Goal: Task Accomplishment & Management: Use online tool/utility

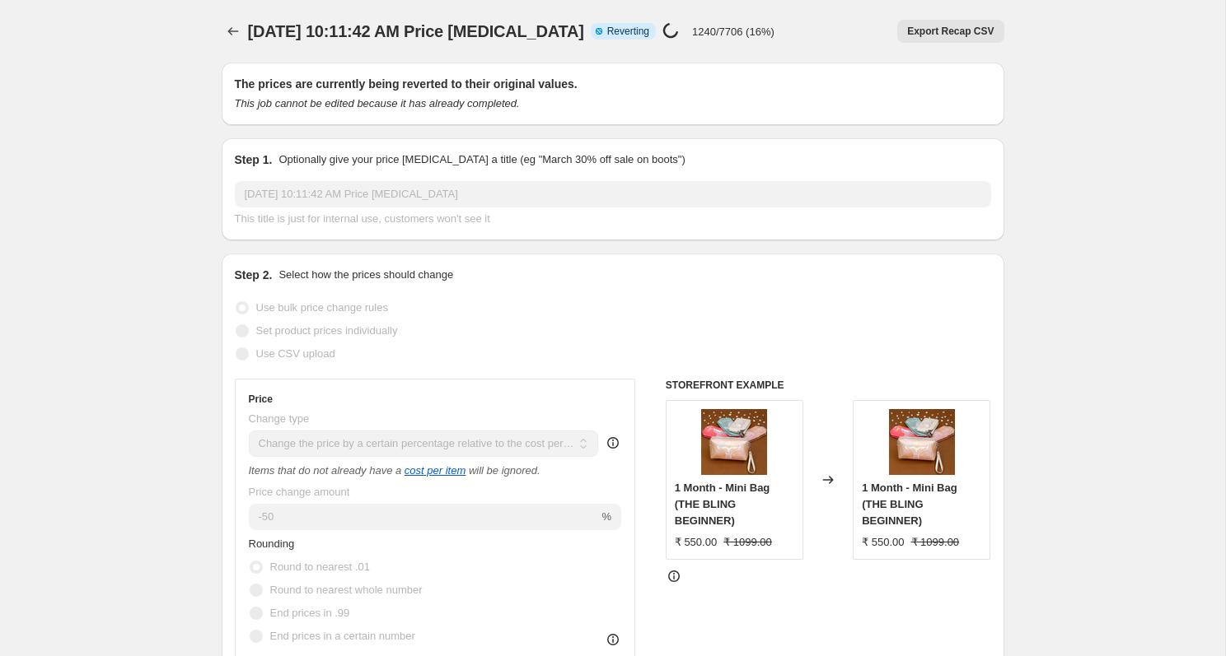
select select "pc"
select select "no_change"
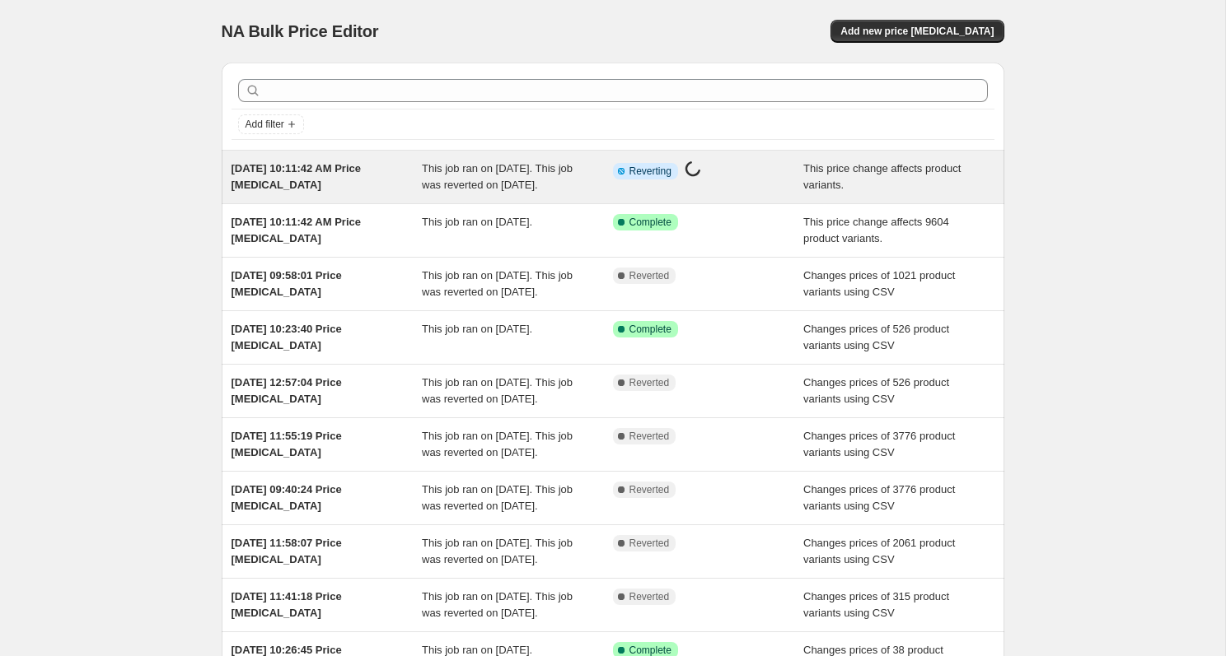
click at [295, 185] on div "[DATE] 10:11:42 AM Price [MEDICAL_DATA]" at bounding box center [326, 177] width 191 height 33
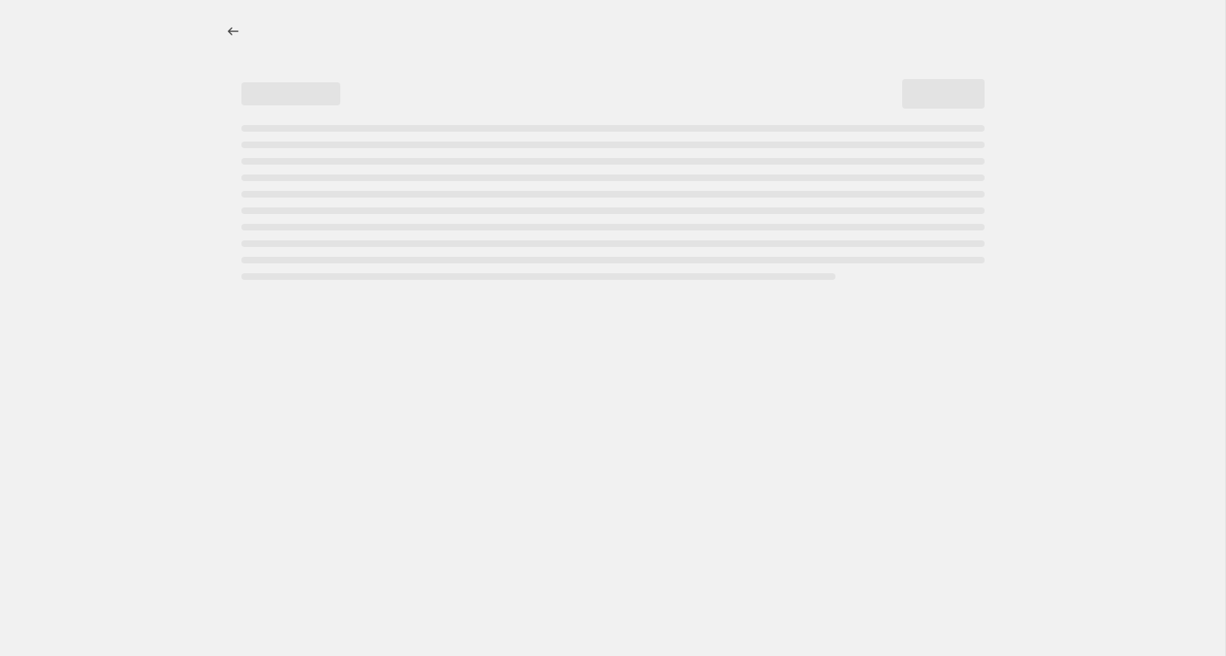
select select "pc"
select select "no_change"
select select "pc"
select select "no_change"
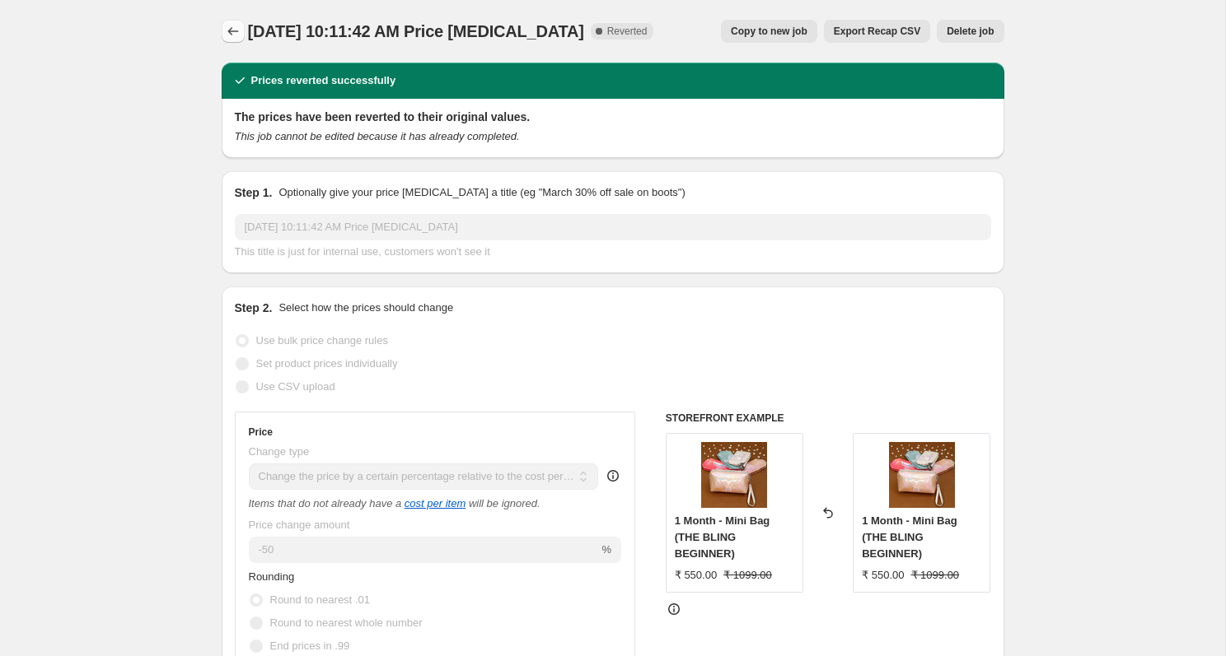
click at [231, 32] on icon "Price change jobs" at bounding box center [233, 31] width 16 height 16
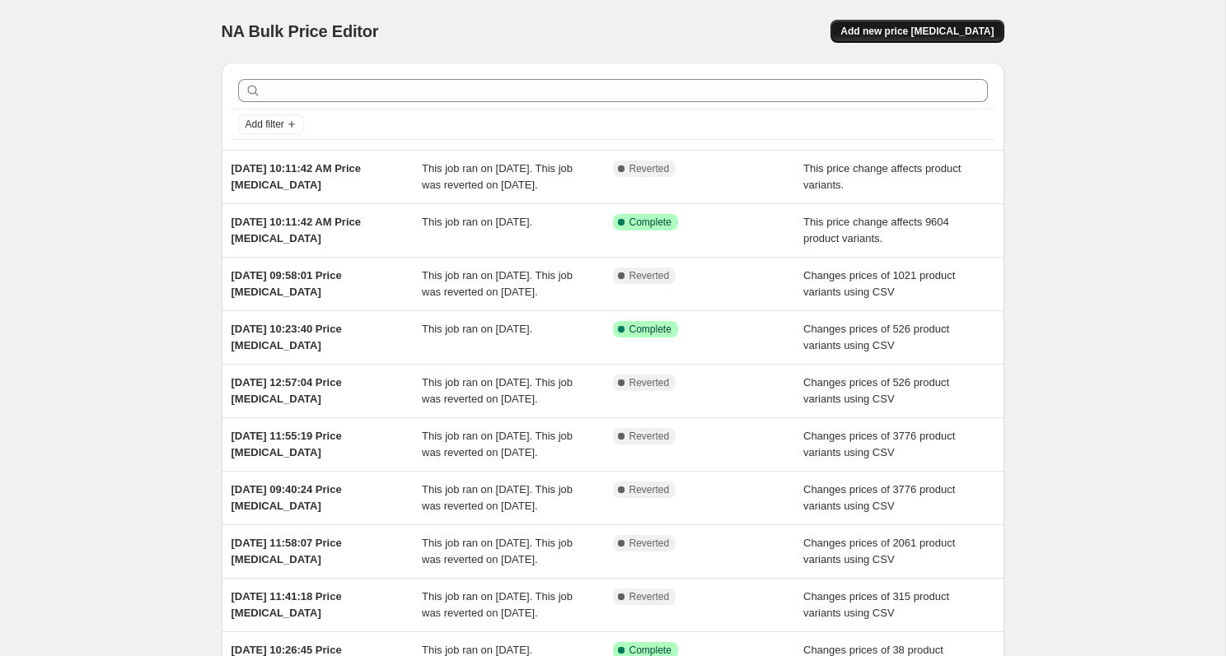
click at [929, 34] on span "Add new price change job" at bounding box center [916, 31] width 153 height 13
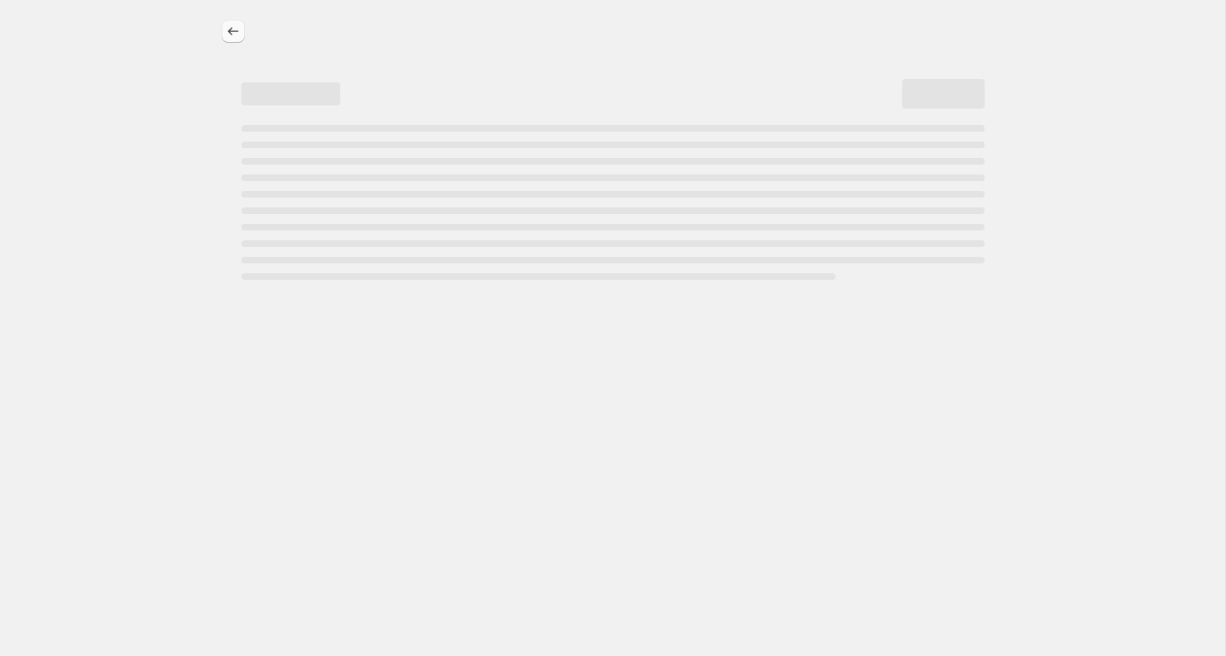
select select "percentage"
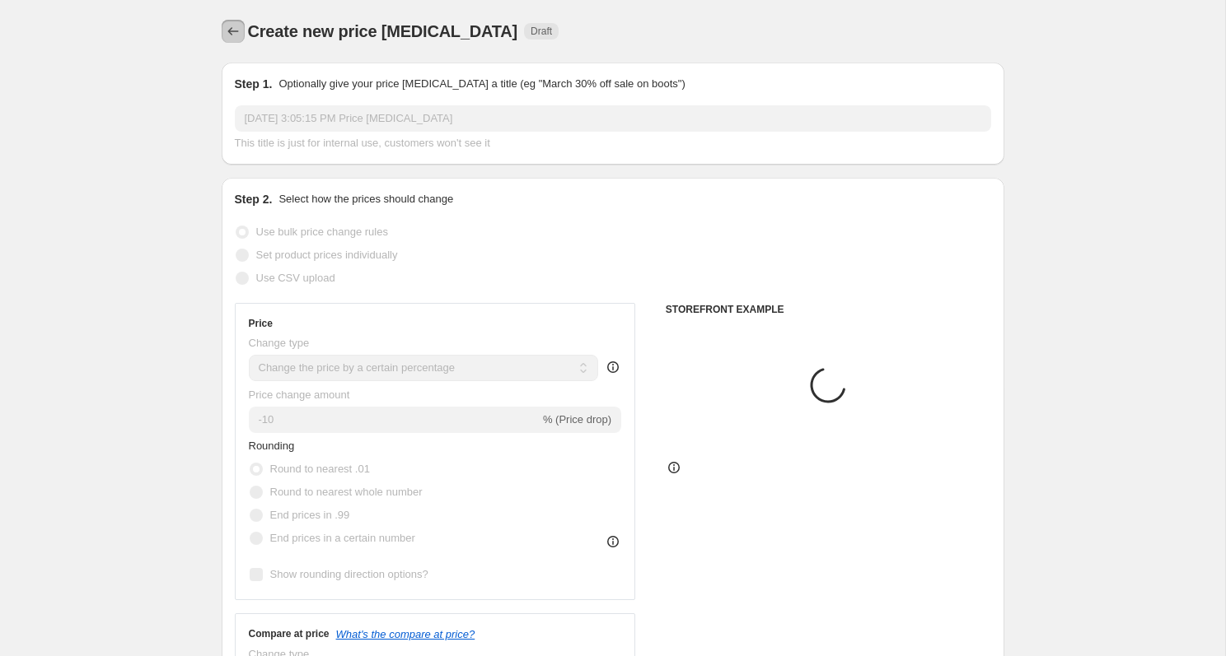
click at [233, 32] on icon "Price change jobs" at bounding box center [233, 31] width 16 height 16
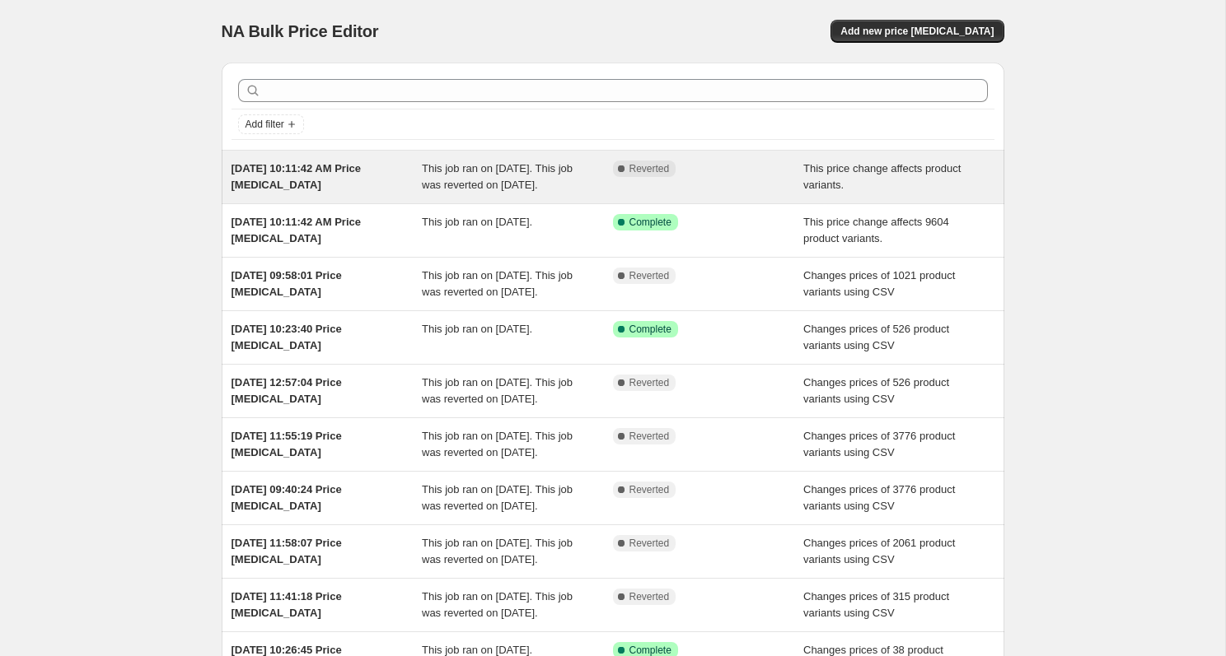
click at [869, 176] on div "This price change affects product variants." at bounding box center [898, 177] width 191 height 33
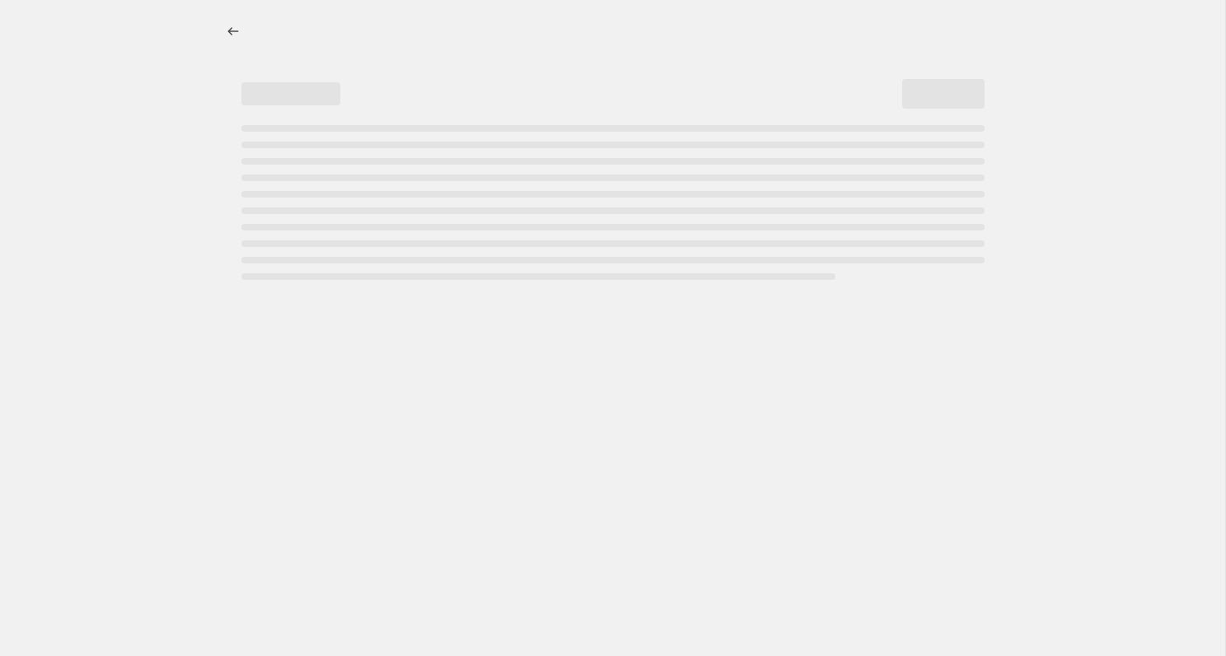
select select "pc"
select select "no_change"
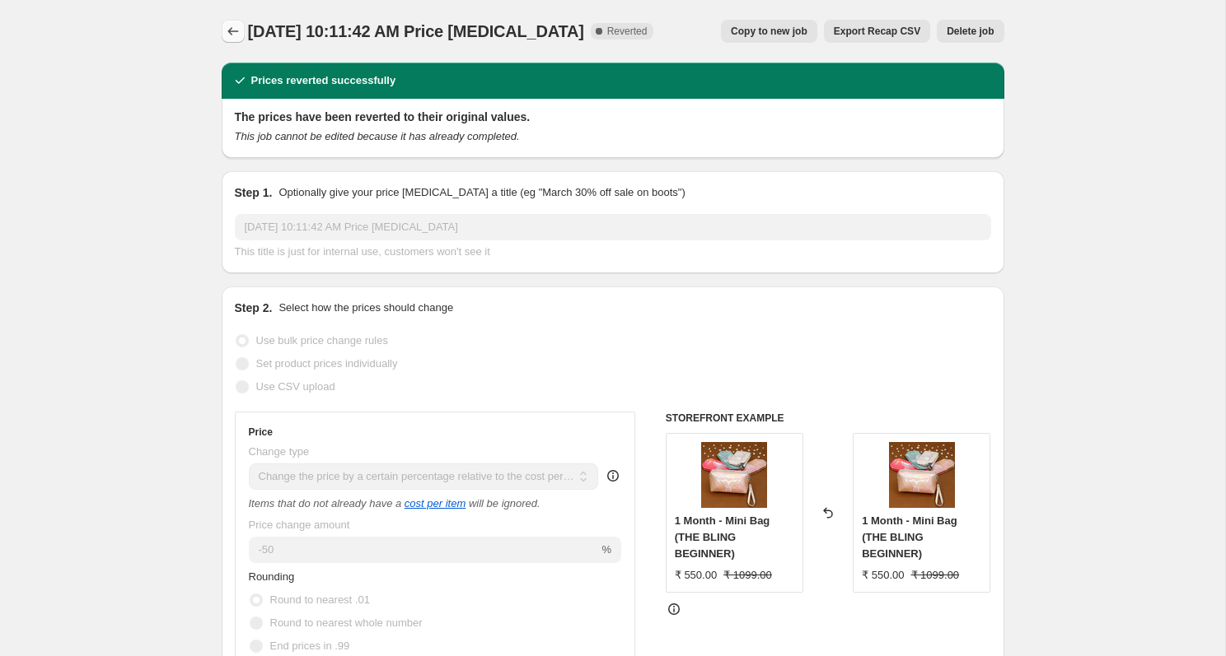
click at [234, 29] on icon "Price change jobs" at bounding box center [233, 31] width 16 height 16
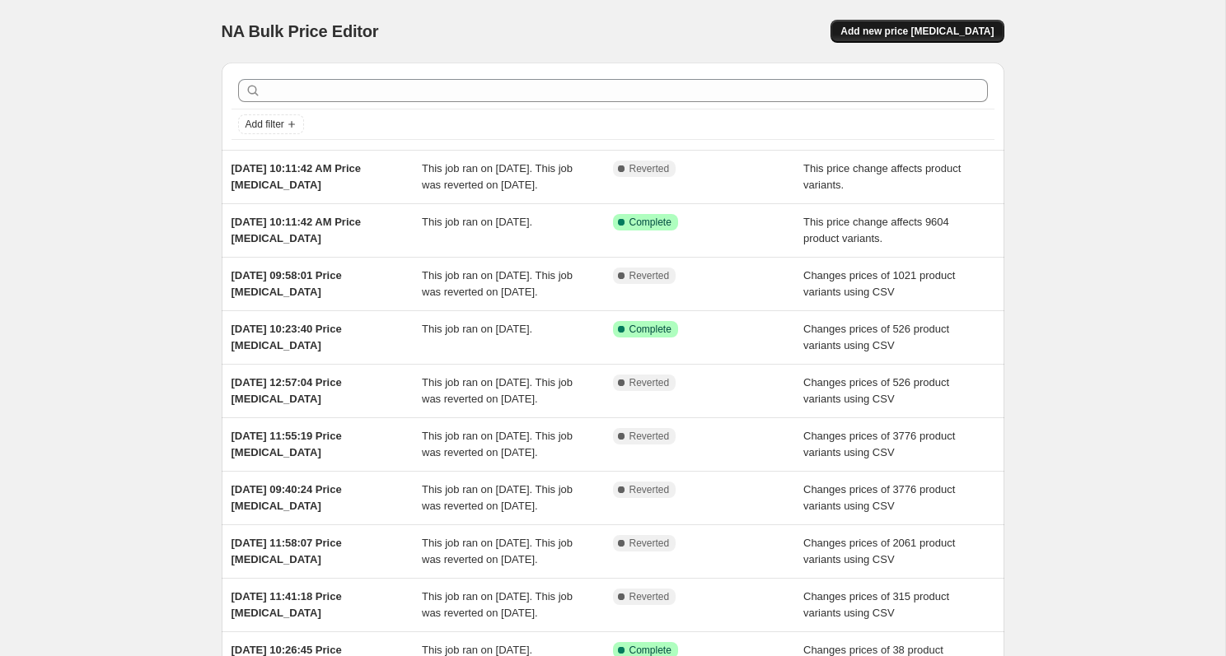
click at [951, 27] on span "Add new price change job" at bounding box center [916, 31] width 153 height 13
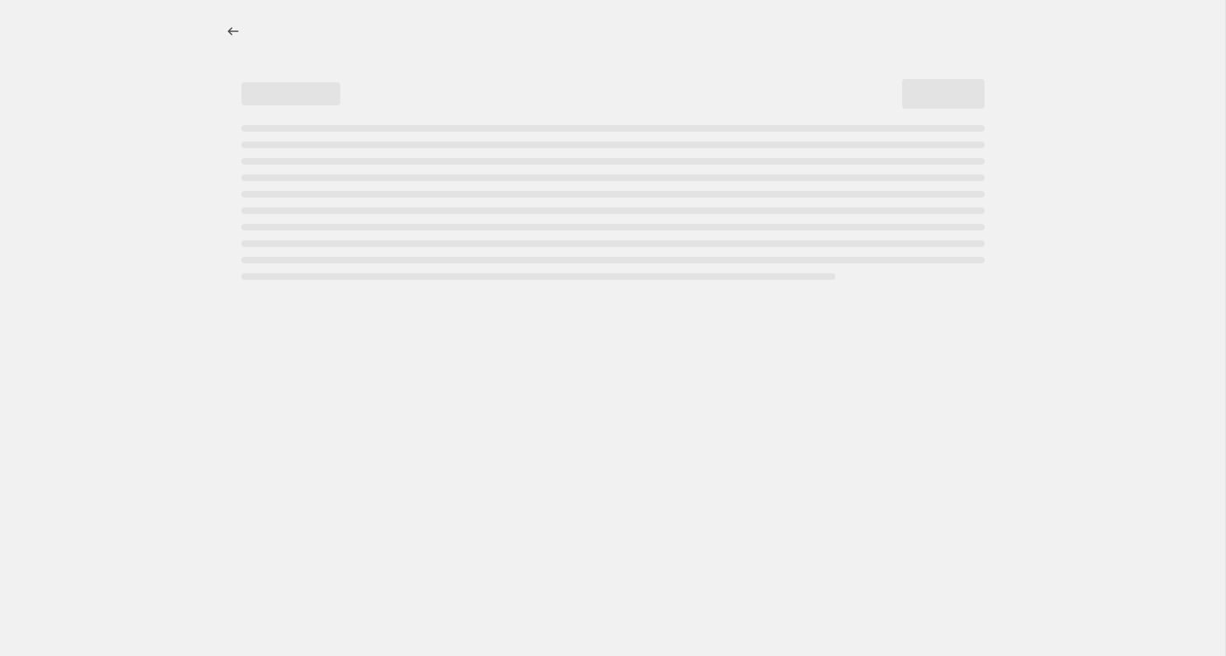
select select "percentage"
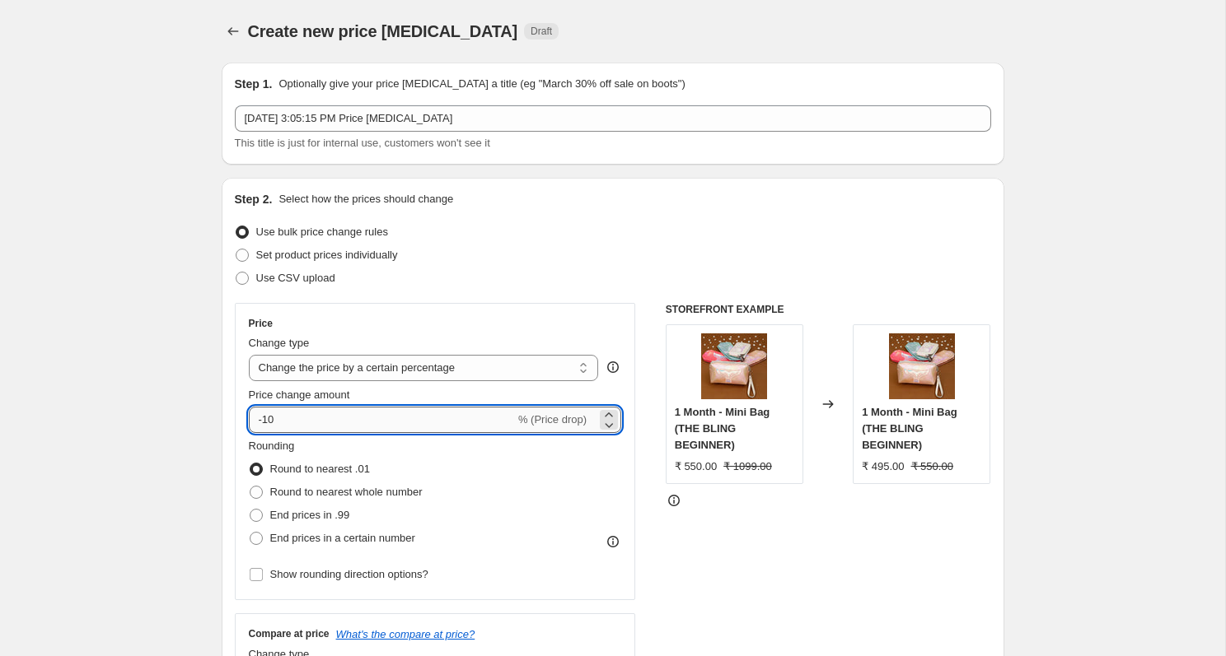
click at [332, 417] on input "-10" at bounding box center [382, 420] width 266 height 26
type input "-1"
type input "50"
click at [451, 370] on select "Change the price to a certain amount Change the price by a certain amount Chang…" at bounding box center [424, 368] width 350 height 26
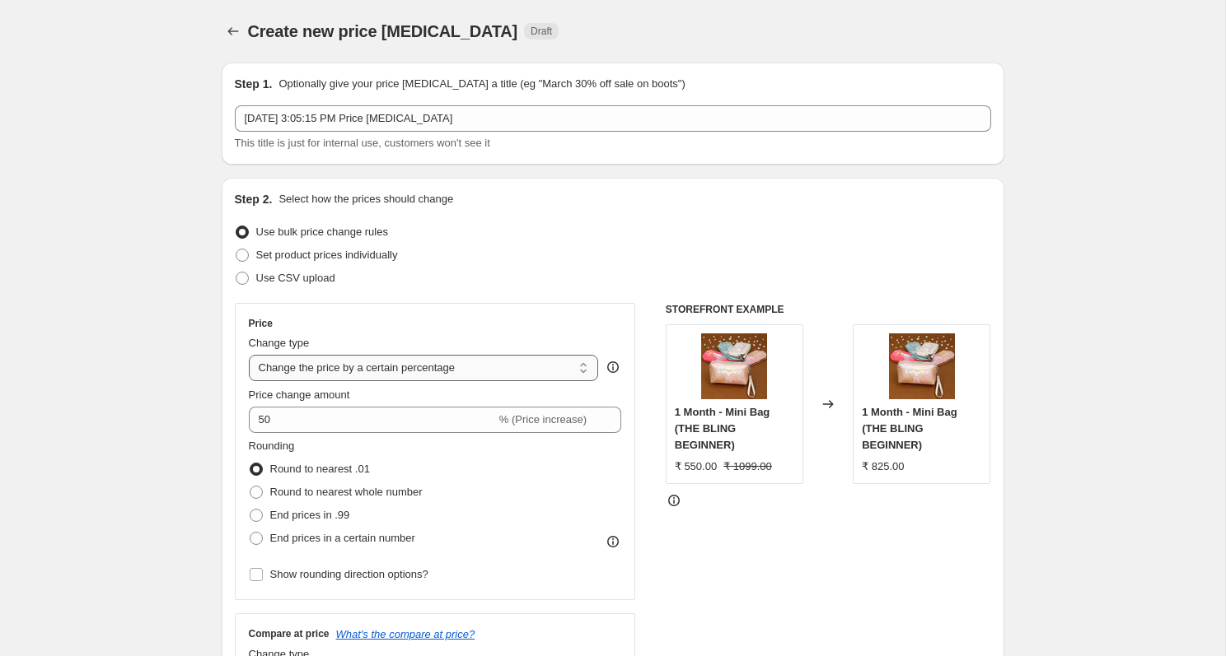
select select "pcap"
click at [249, 355] on select "Change the price to a certain amount Change the price by a certain amount Chang…" at bounding box center [424, 368] width 350 height 26
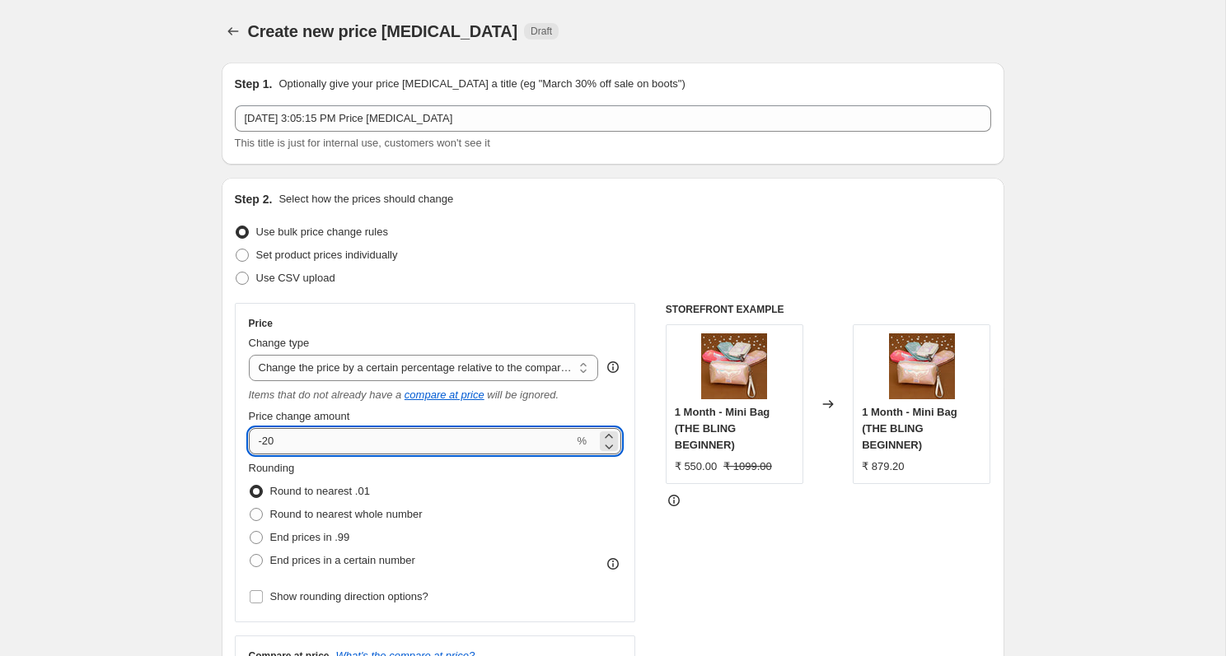
click at [315, 450] on input "-20" at bounding box center [411, 441] width 325 height 26
type input "-2"
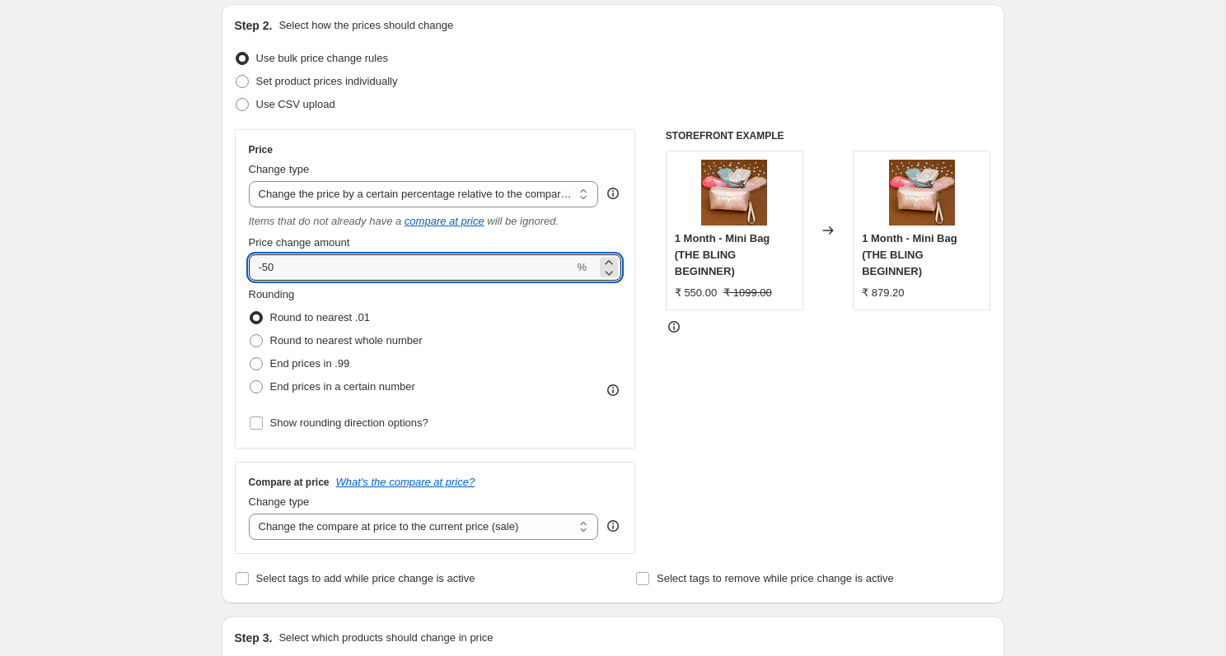
scroll to position [175, 0]
type input "-50"
click at [258, 421] on input "Show rounding direction options?" at bounding box center [256, 421] width 13 height 13
checkbox input "true"
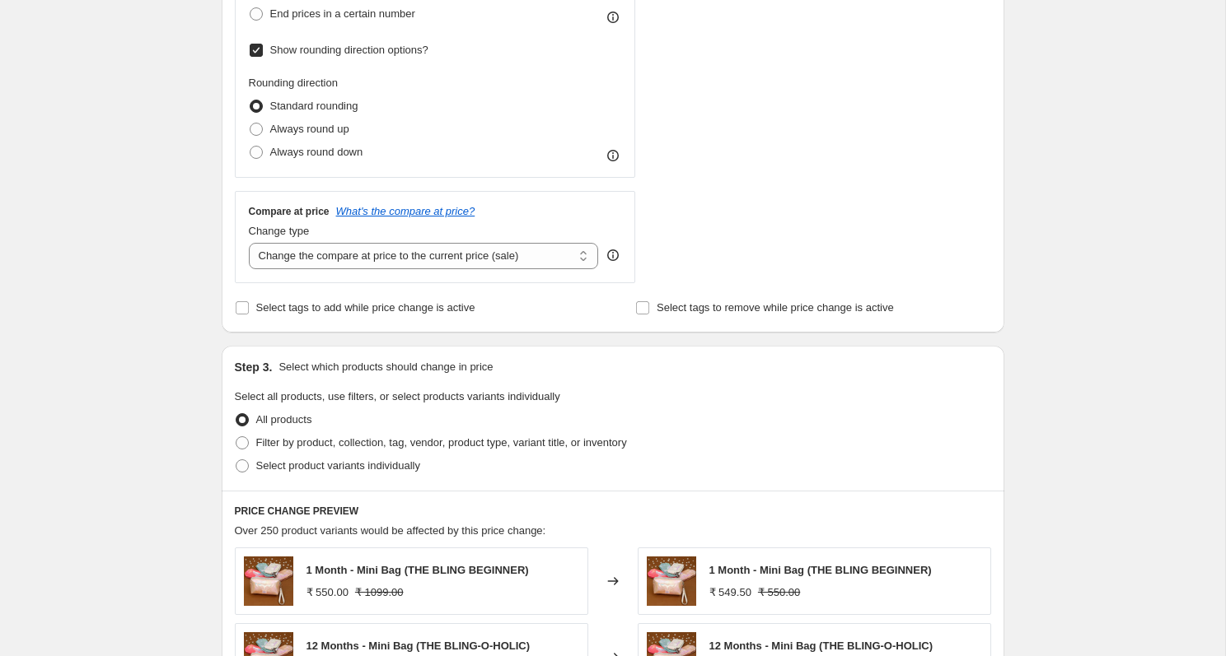
scroll to position [548, 0]
click at [454, 255] on select "Change the compare at price to the current price (sale) Change the compare at p…" at bounding box center [424, 255] width 350 height 26
select select "no_change"
click at [249, 242] on select "Change the compare at price to the current price (sale) Change the compare at p…" at bounding box center [424, 255] width 350 height 26
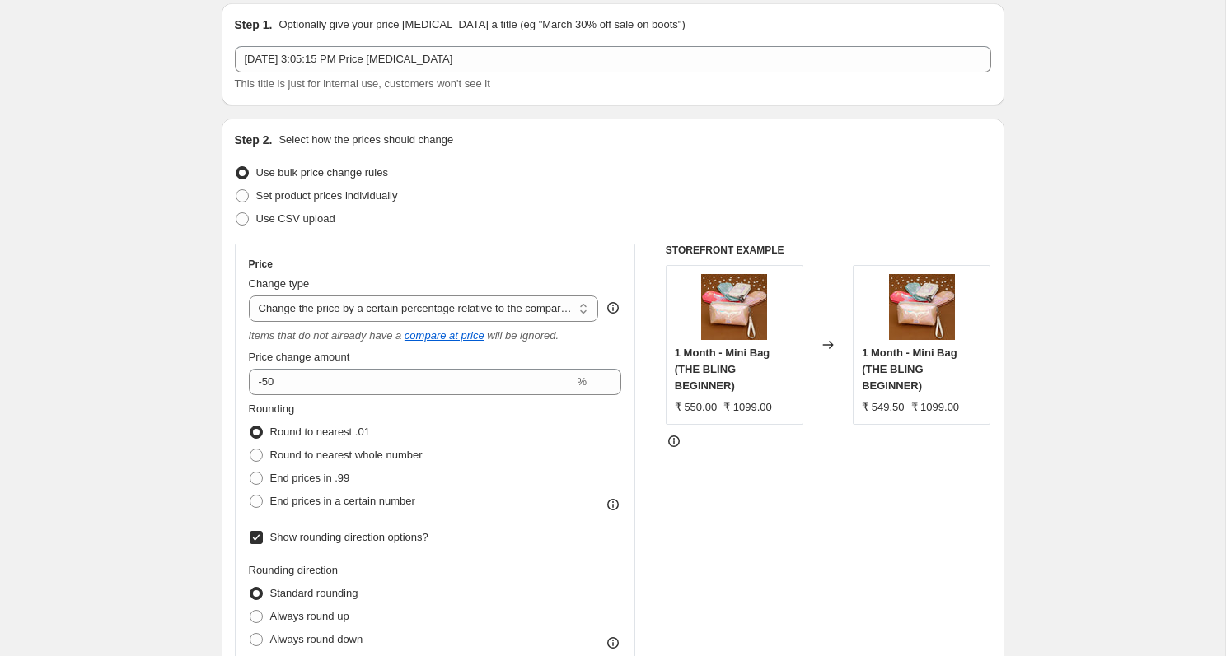
scroll to position [58, 0]
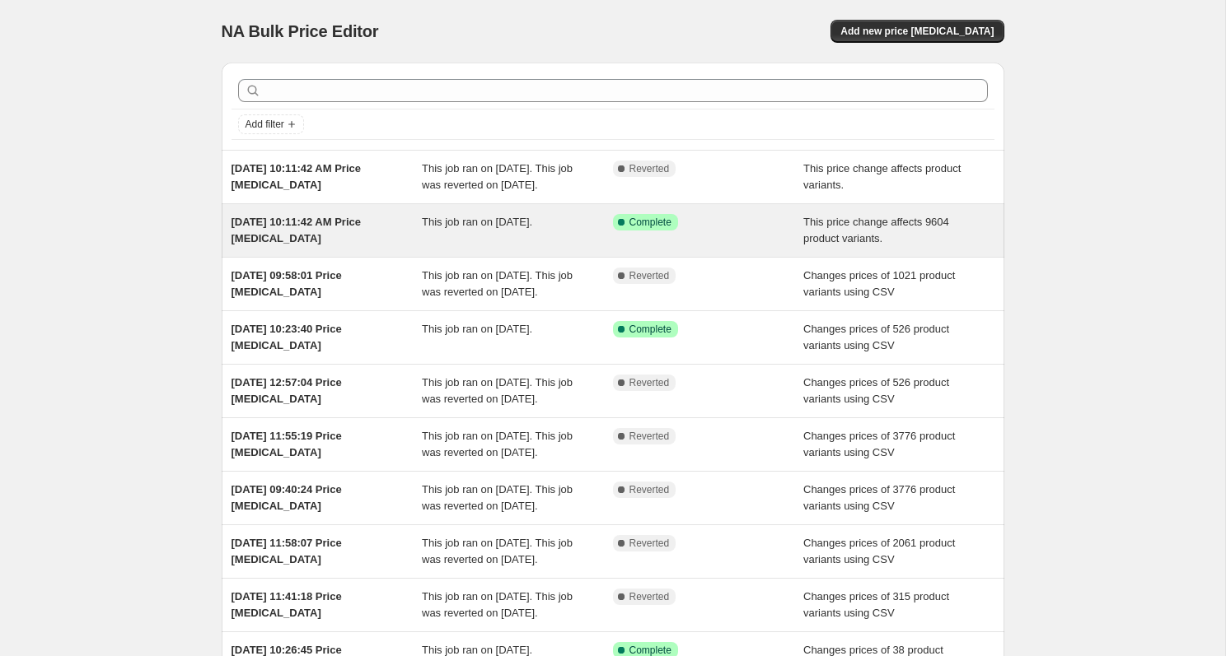
click at [422, 228] on span "This job ran on September 7, 2025." at bounding box center [477, 222] width 110 height 12
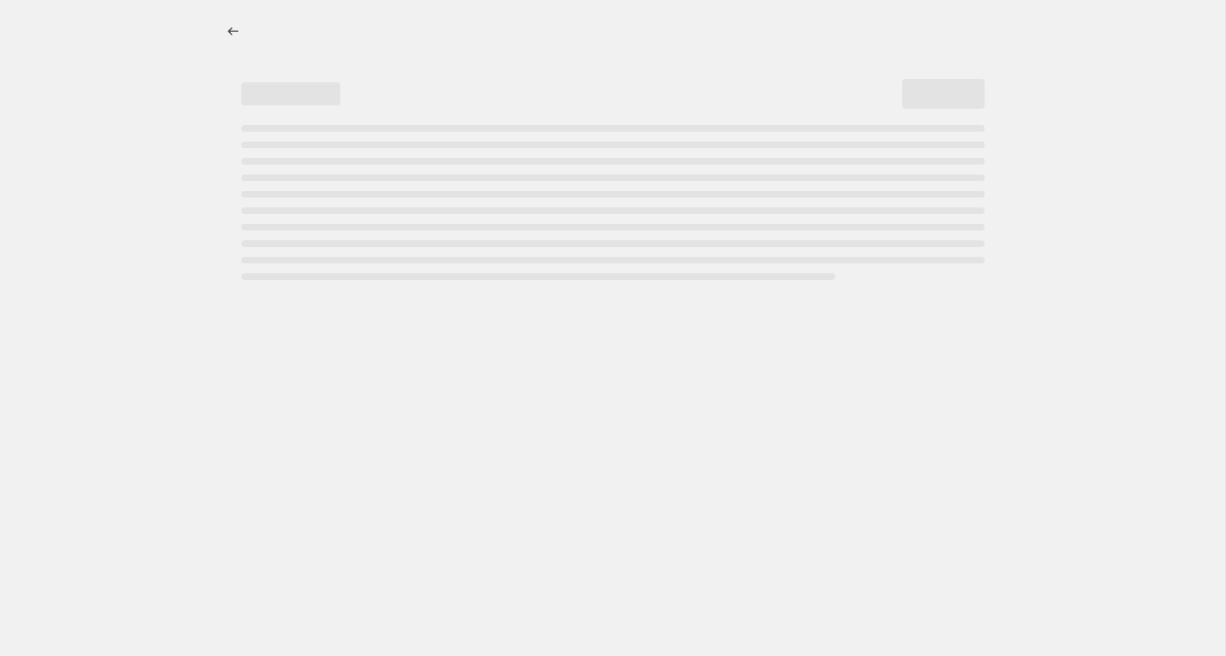
select select "pcap"
select select "no_change"
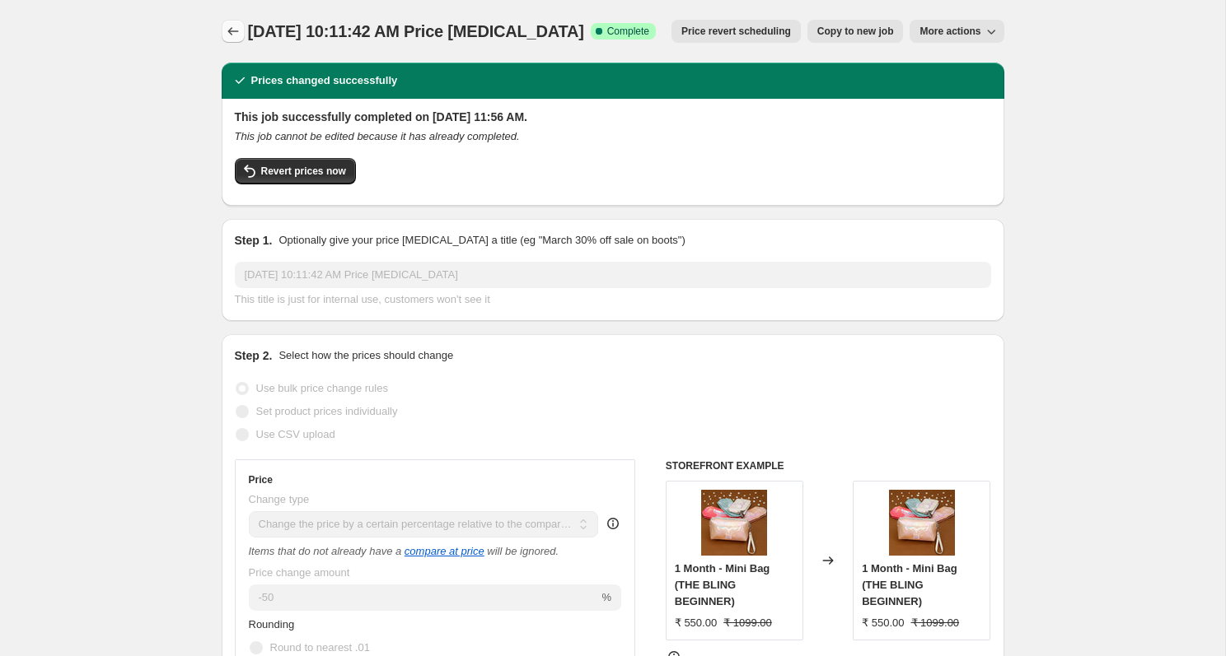
click at [240, 28] on icon "Price change jobs" at bounding box center [233, 31] width 16 height 16
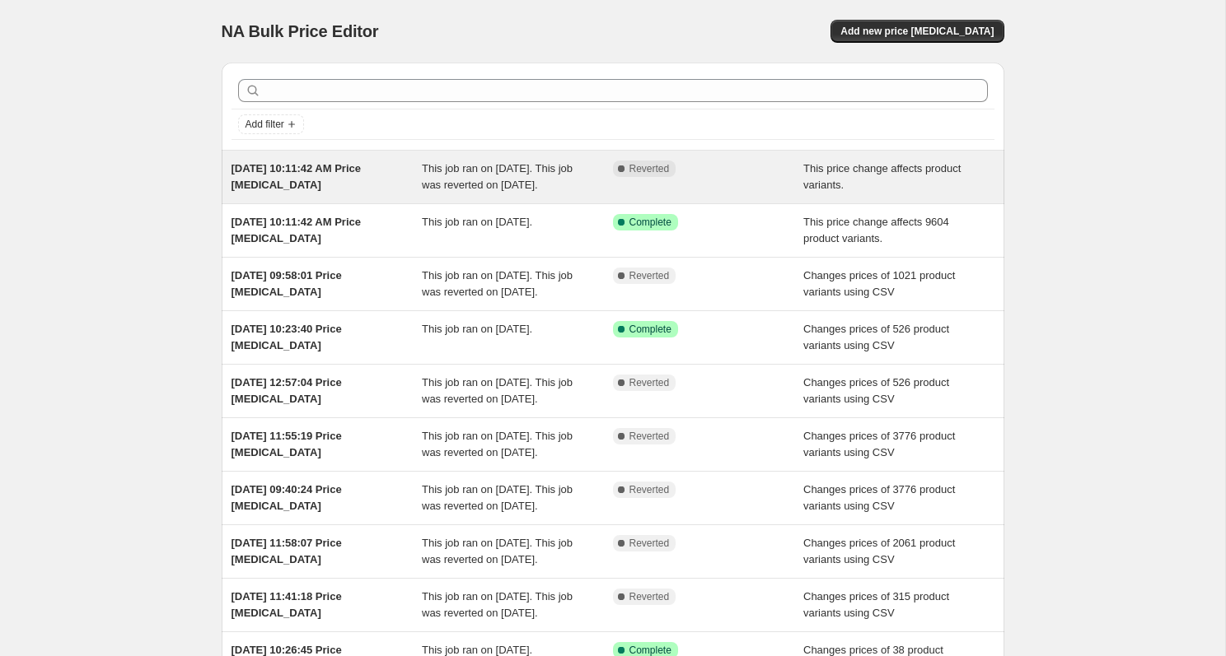
click at [315, 185] on div "[DATE] 10:11:42 AM Price [MEDICAL_DATA]" at bounding box center [326, 177] width 191 height 33
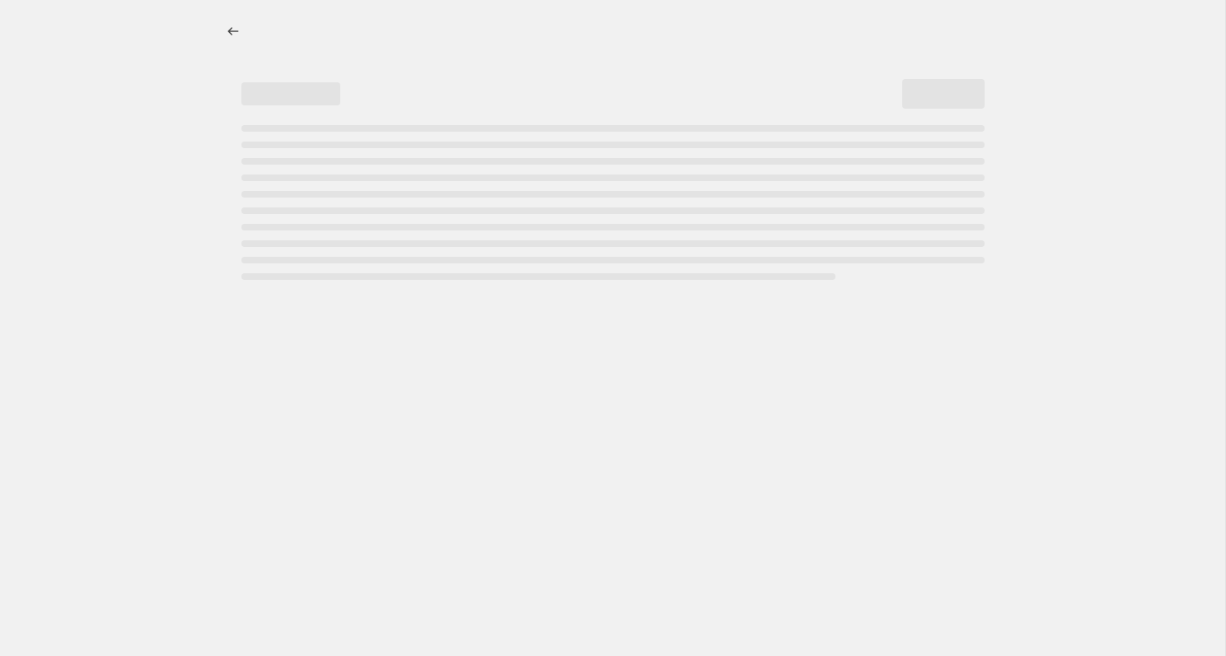
select select "pc"
select select "no_change"
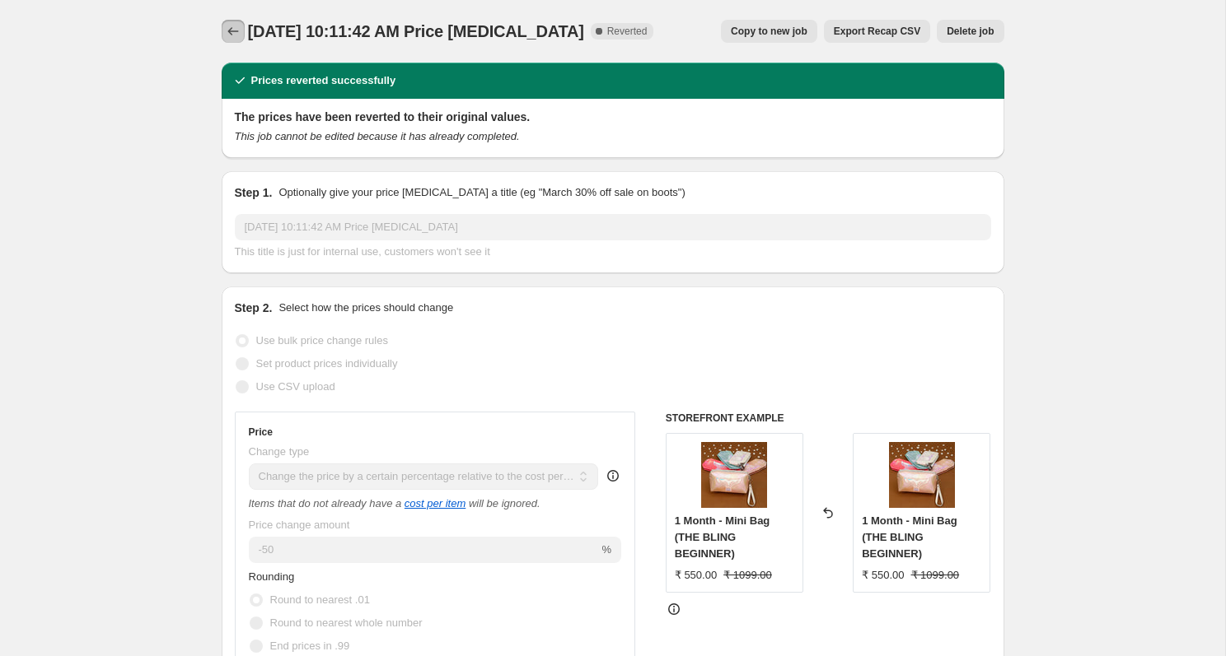
click at [234, 24] on icon "Price change jobs" at bounding box center [233, 31] width 16 height 16
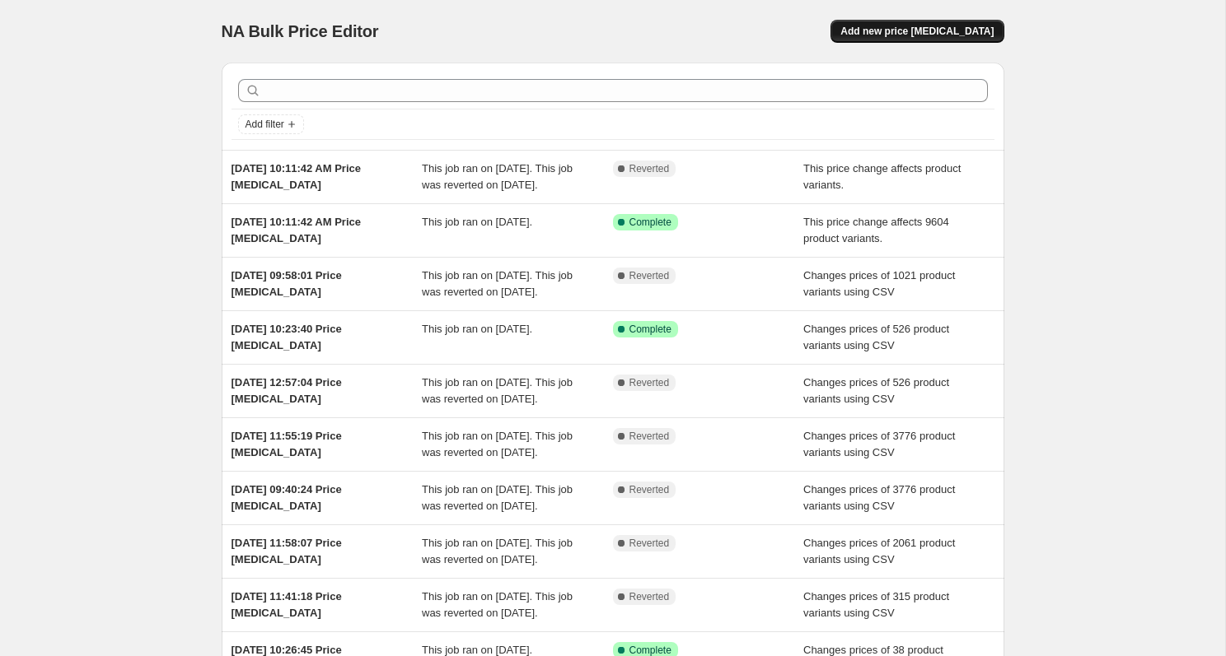
click at [953, 29] on span "Add new price change job" at bounding box center [916, 31] width 153 height 13
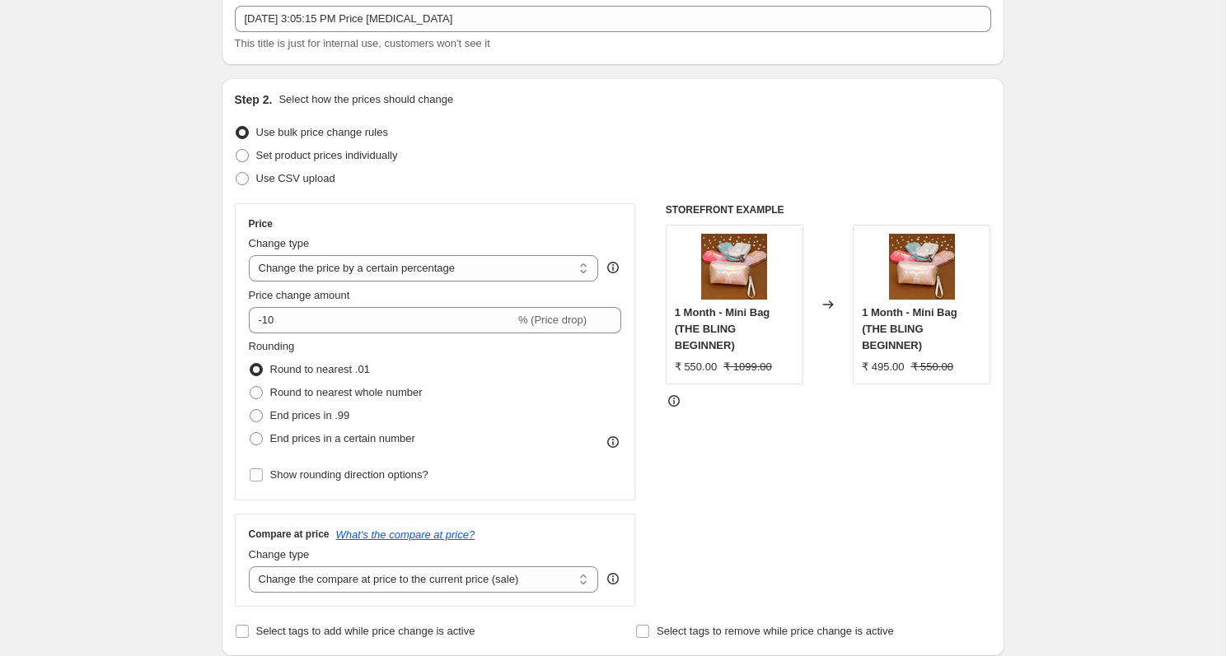
scroll to position [125, 0]
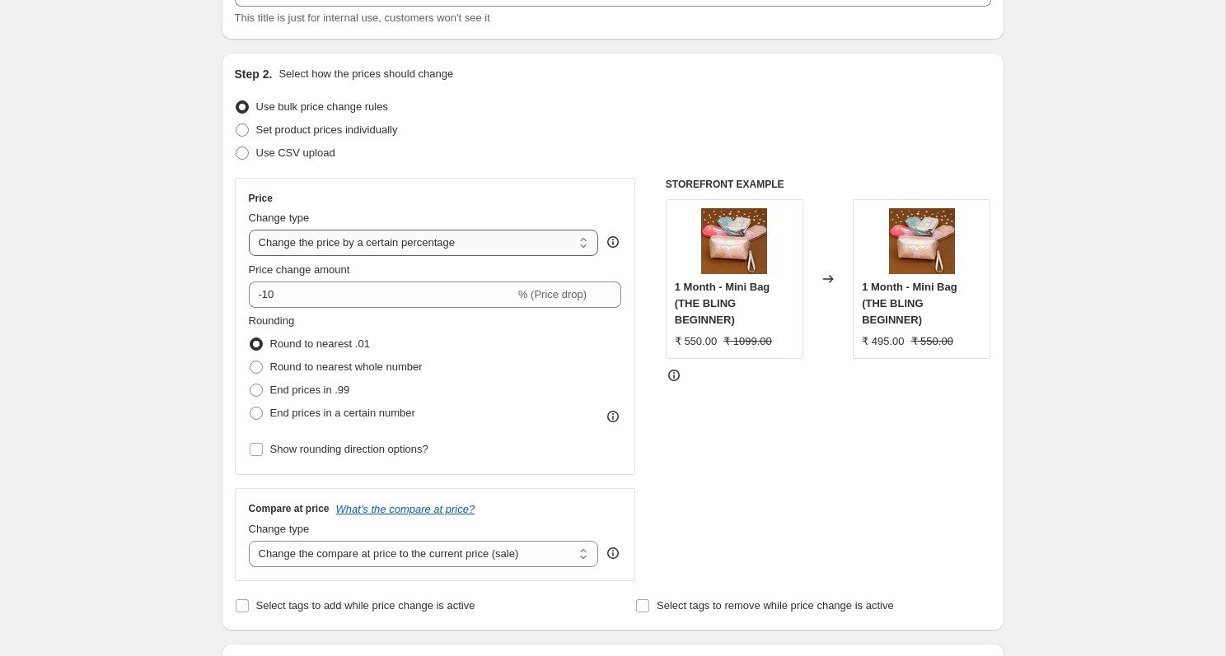
click at [467, 248] on select "Change the price to a certain amount Change the price by a certain amount Chang…" at bounding box center [424, 243] width 350 height 26
select select "pcap"
click at [249, 230] on select "Change the price to a certain amount Change the price by a certain amount Chang…" at bounding box center [424, 243] width 350 height 26
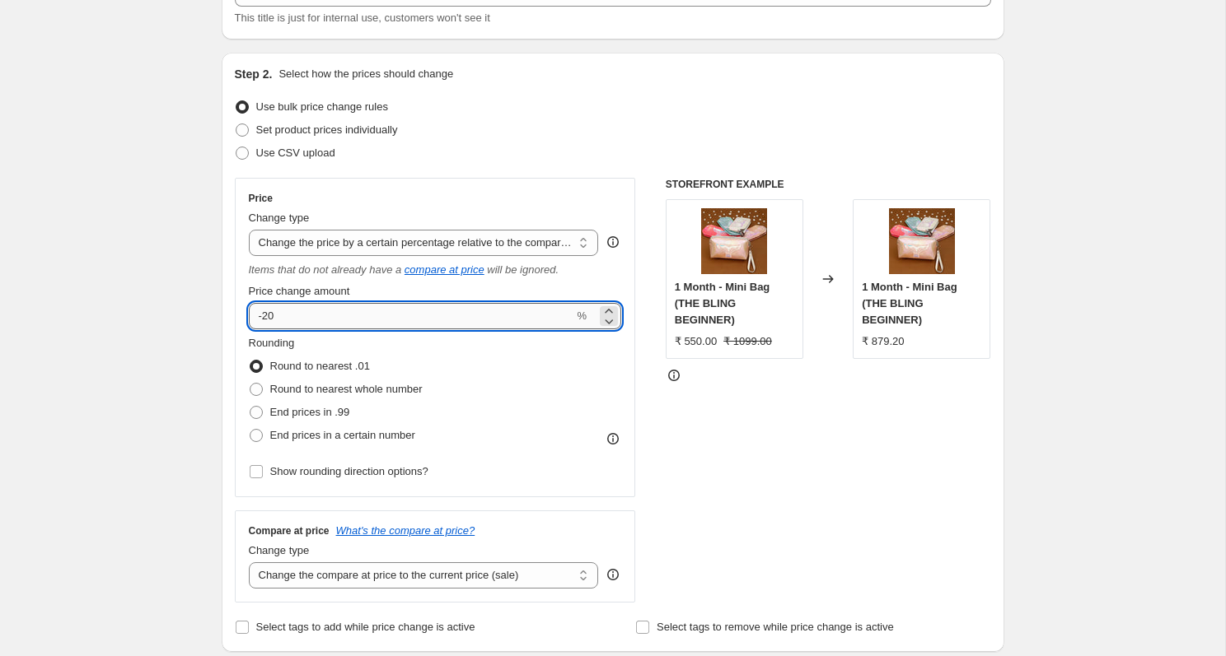
click at [378, 320] on input "-20" at bounding box center [411, 316] width 325 height 26
type input "-2"
type input "-110"
click at [255, 471] on input "Show rounding direction options?" at bounding box center [256, 471] width 13 height 13
checkbox input "true"
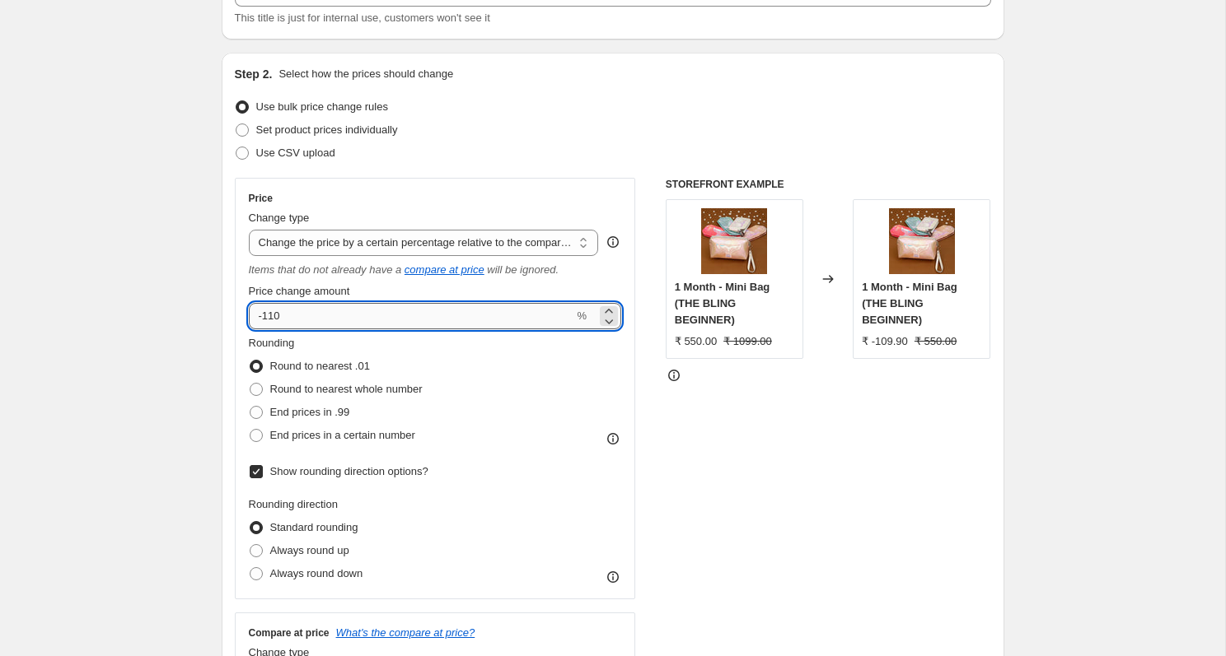
click at [296, 309] on input "-110" at bounding box center [411, 316] width 325 height 26
type input "-1"
type input "-50"
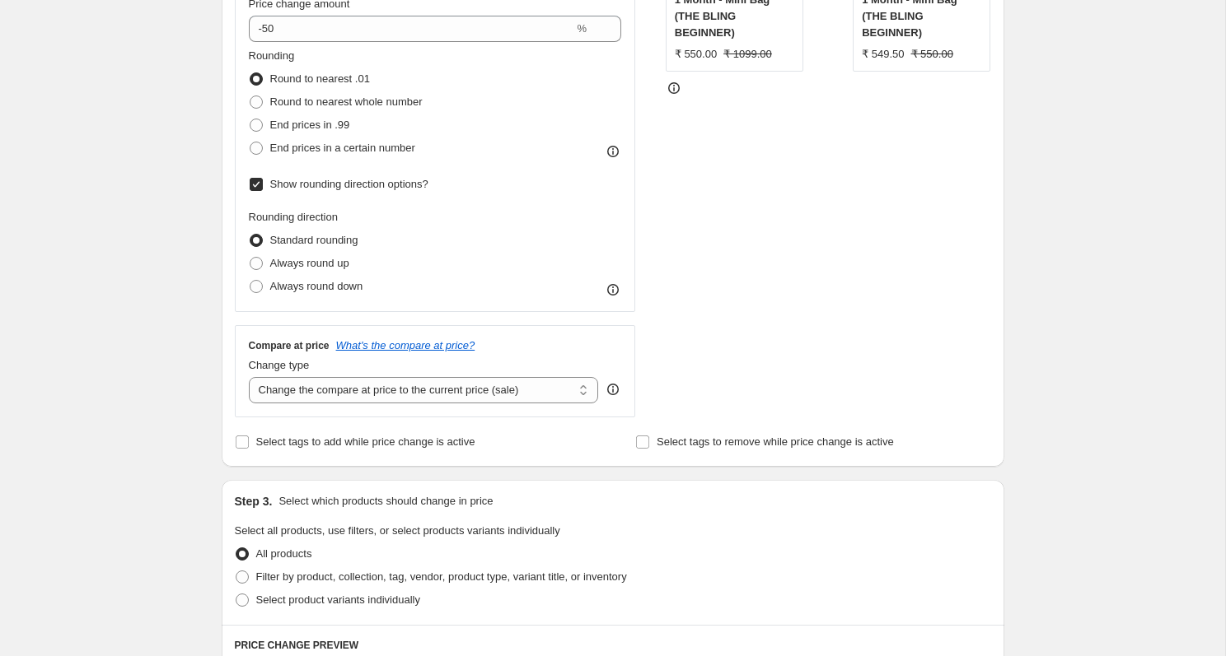
scroll to position [490, 0]
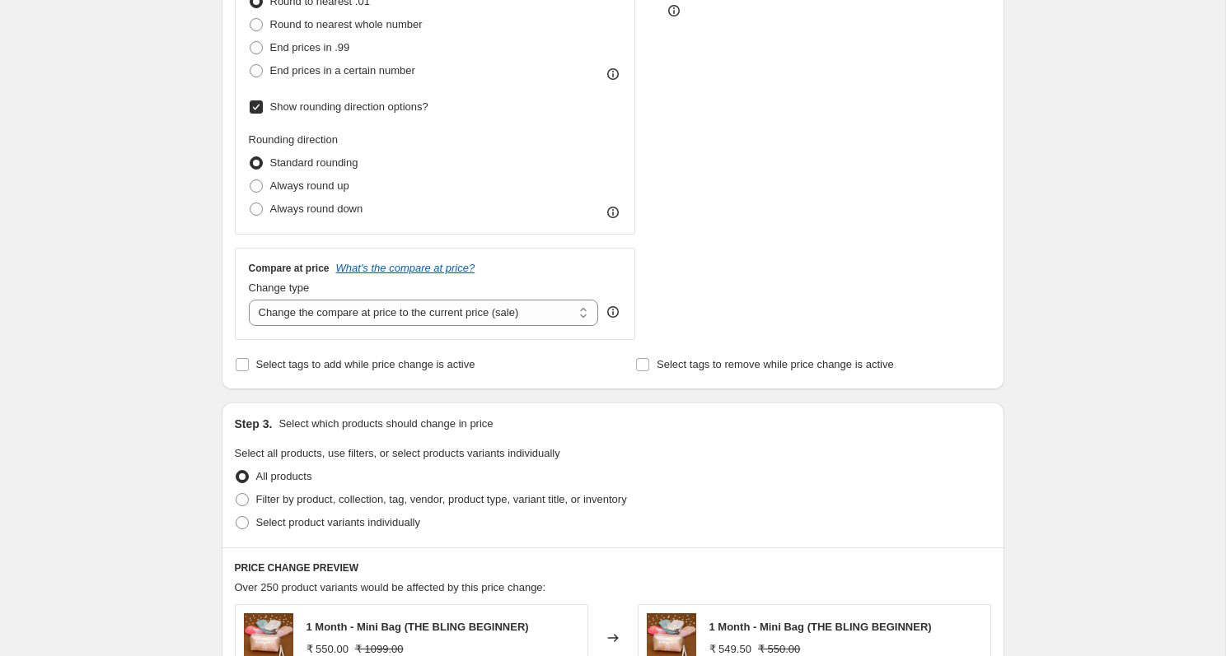
click at [451, 330] on div "Compare at price What's the compare at price? Change type Change the compare at…" at bounding box center [435, 294] width 401 height 92
click at [460, 320] on select "Change the compare at price to the current price (sale) Change the compare at p…" at bounding box center [424, 313] width 350 height 26
select select "no_change"
click at [249, 300] on select "Change the compare at price to the current price (sale) Change the compare at p…" at bounding box center [424, 313] width 350 height 26
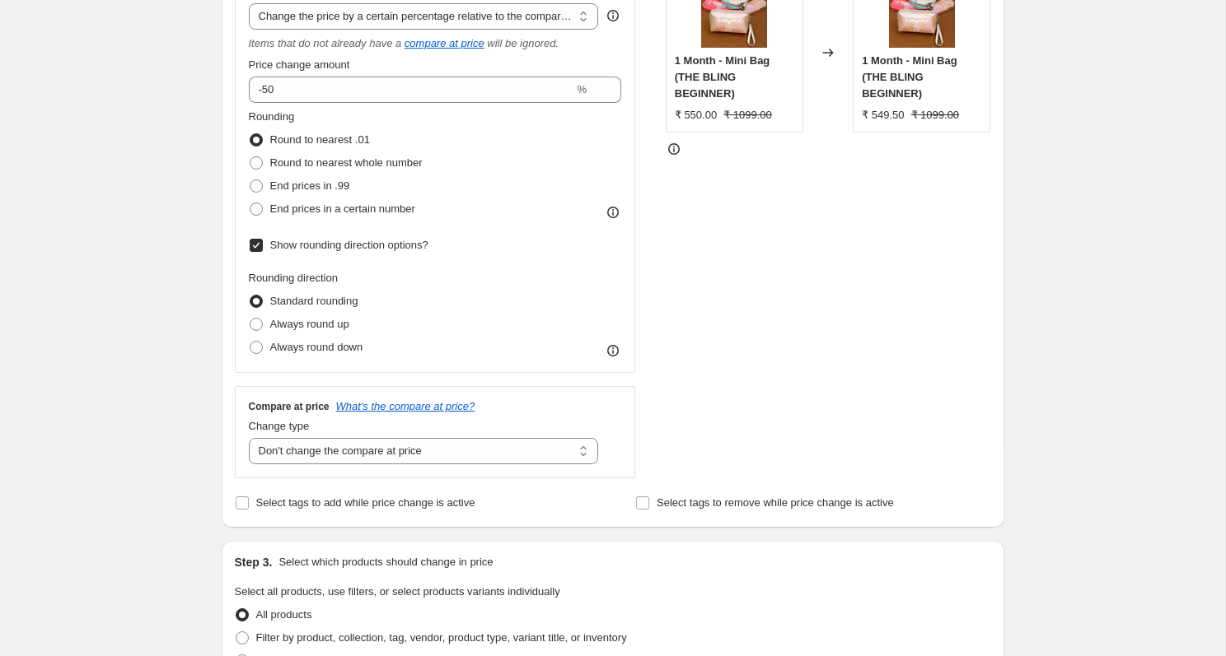
scroll to position [349, 0]
click at [558, 21] on select "Change the price to a certain amount Change the price by a certain amount Chang…" at bounding box center [424, 19] width 350 height 26
click at [554, 19] on select "Change the price to a certain amount Change the price by a certain amount Chang…" at bounding box center [424, 19] width 350 height 26
click at [249, 6] on select "Change the price to a certain amount Change the price by a certain amount Chang…" at bounding box center [424, 19] width 350 height 26
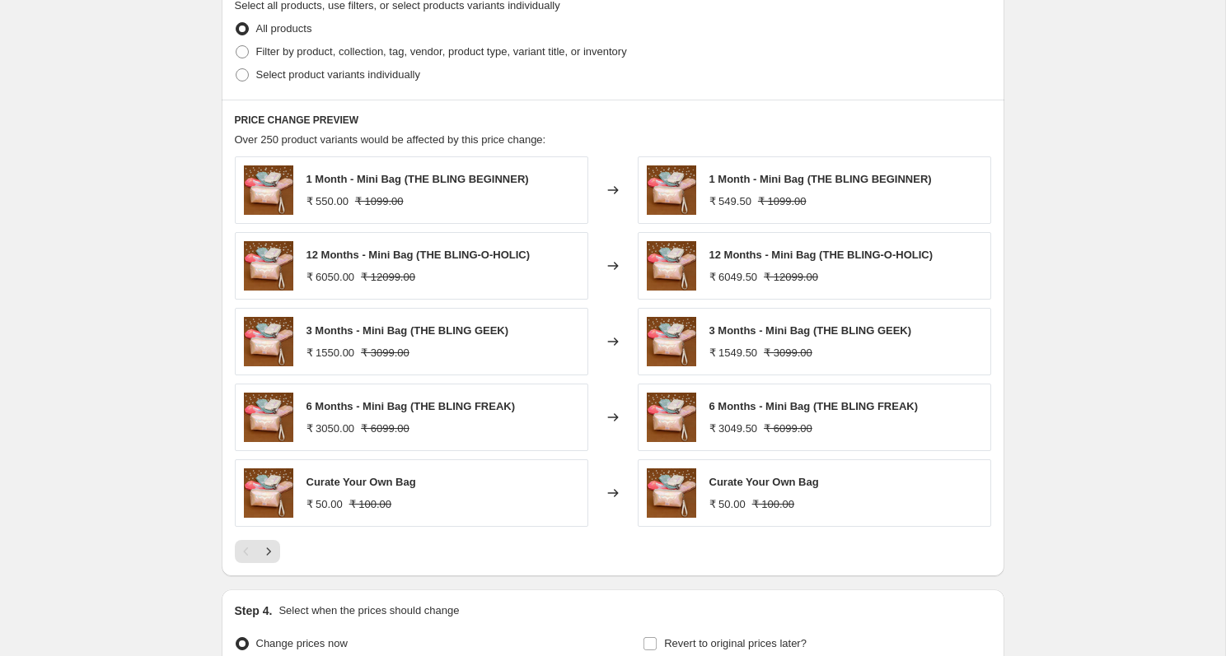
scroll to position [1114, 0]
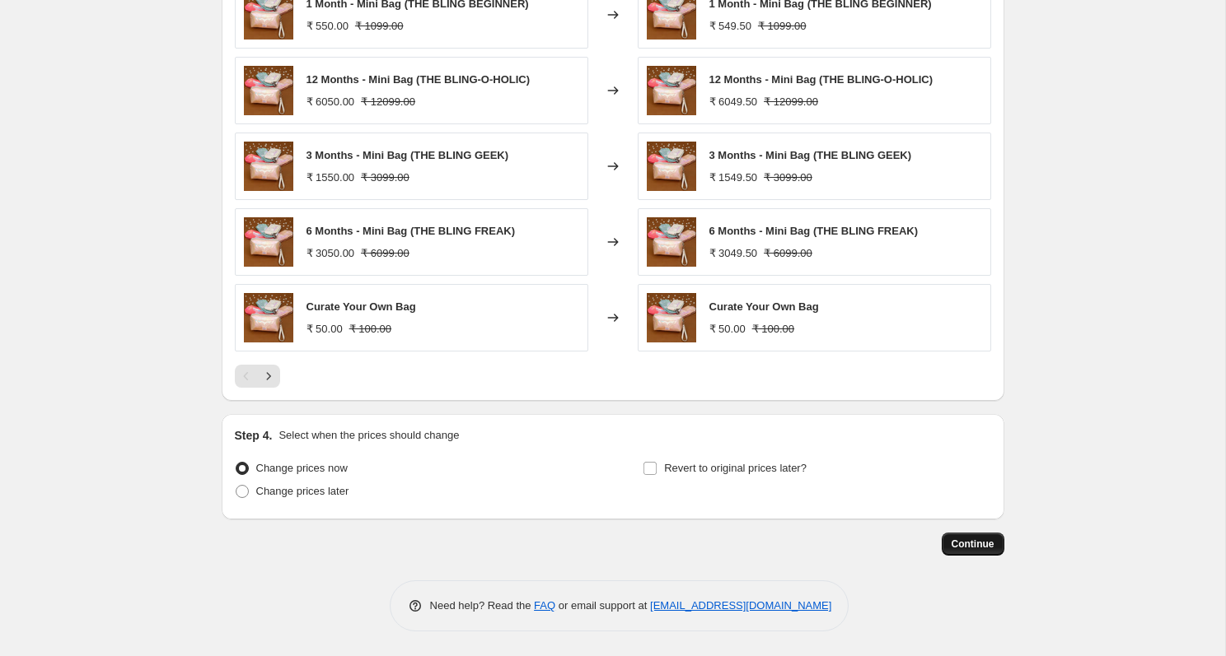
click at [979, 549] on span "Continue" at bounding box center [972, 544] width 43 height 13
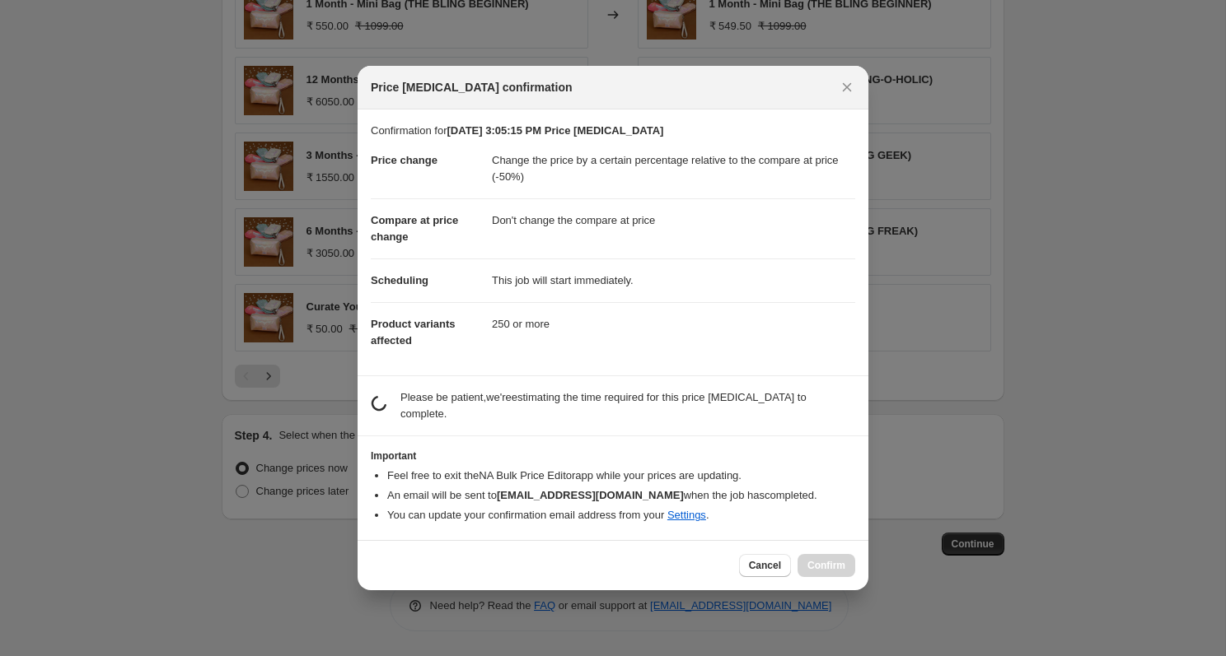
scroll to position [43, 0]
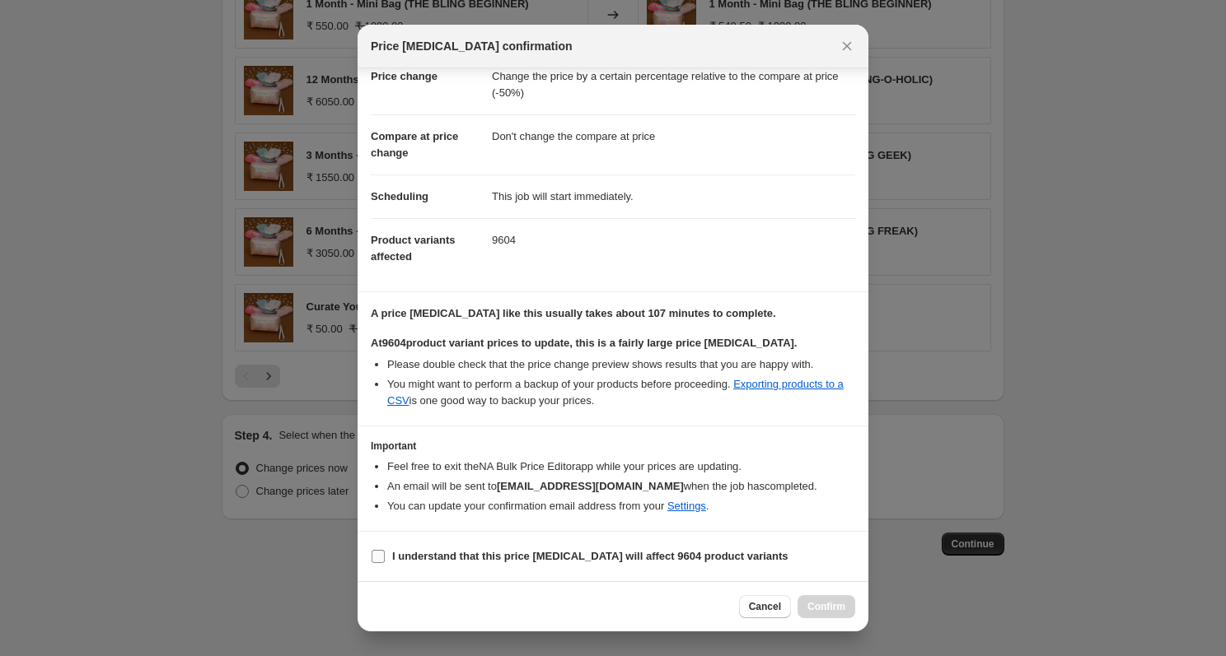
click at [376, 557] on input "I understand that this price change job will affect 9604 product variants" at bounding box center [377, 556] width 13 height 13
checkbox input "true"
click at [819, 614] on button "Confirm" at bounding box center [826, 607] width 58 height 23
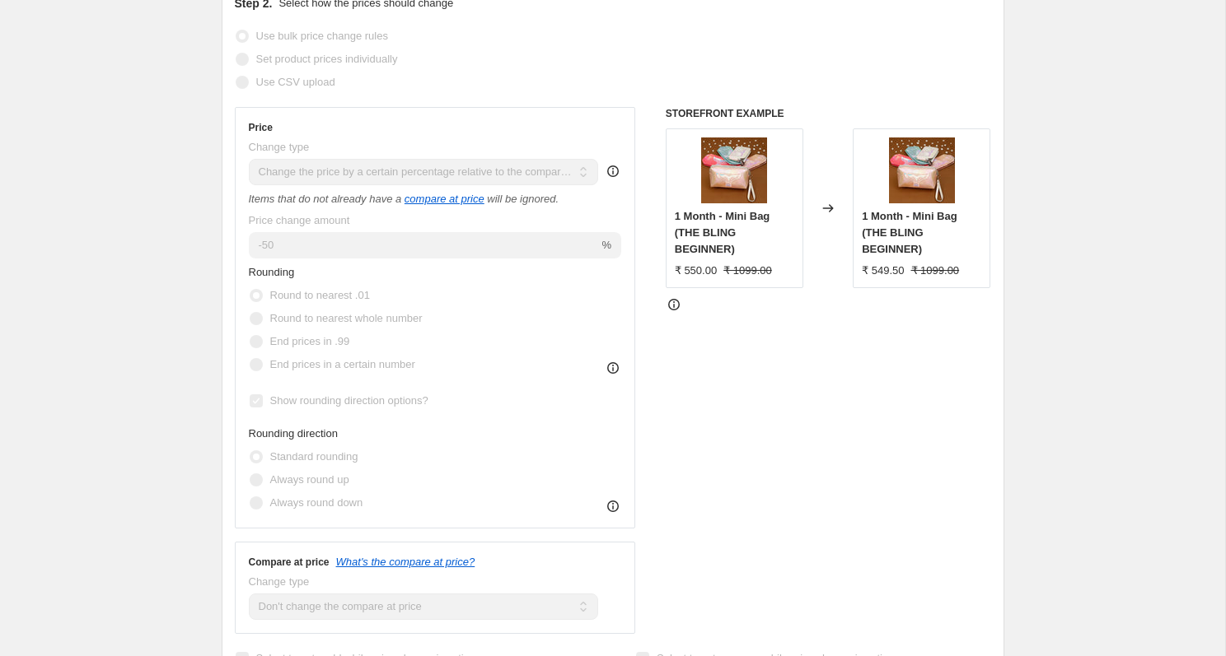
scroll to position [313, 0]
click at [612, 173] on icon at bounding box center [613, 174] width 2 height 4
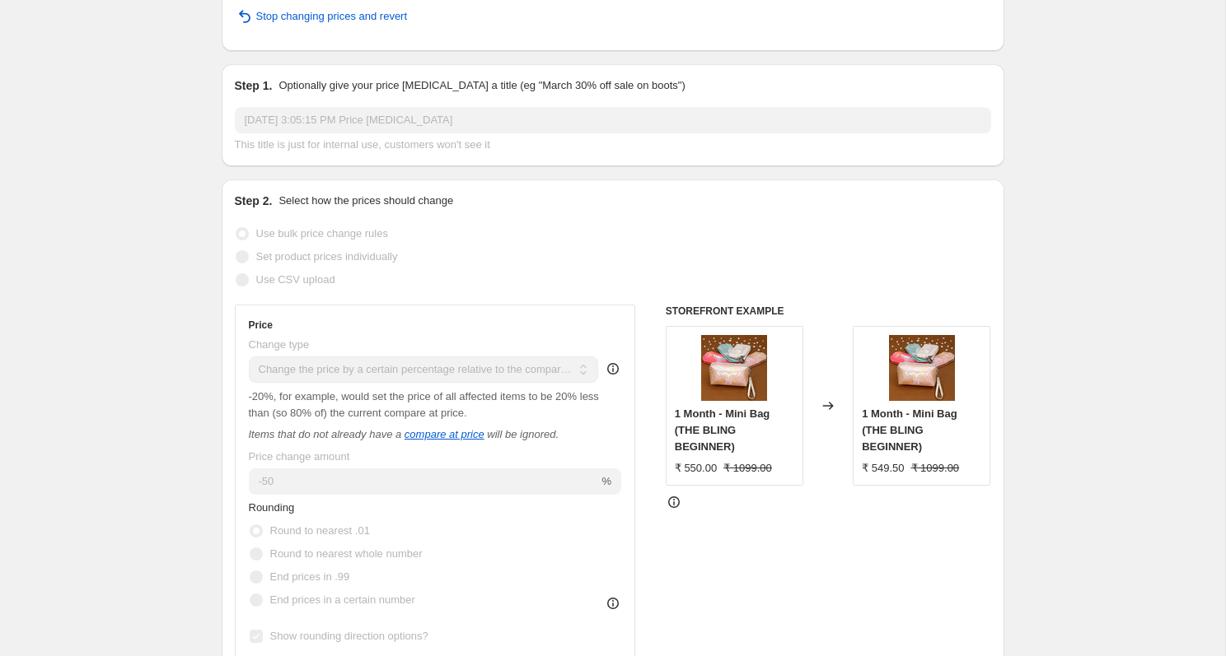
scroll to position [0, 0]
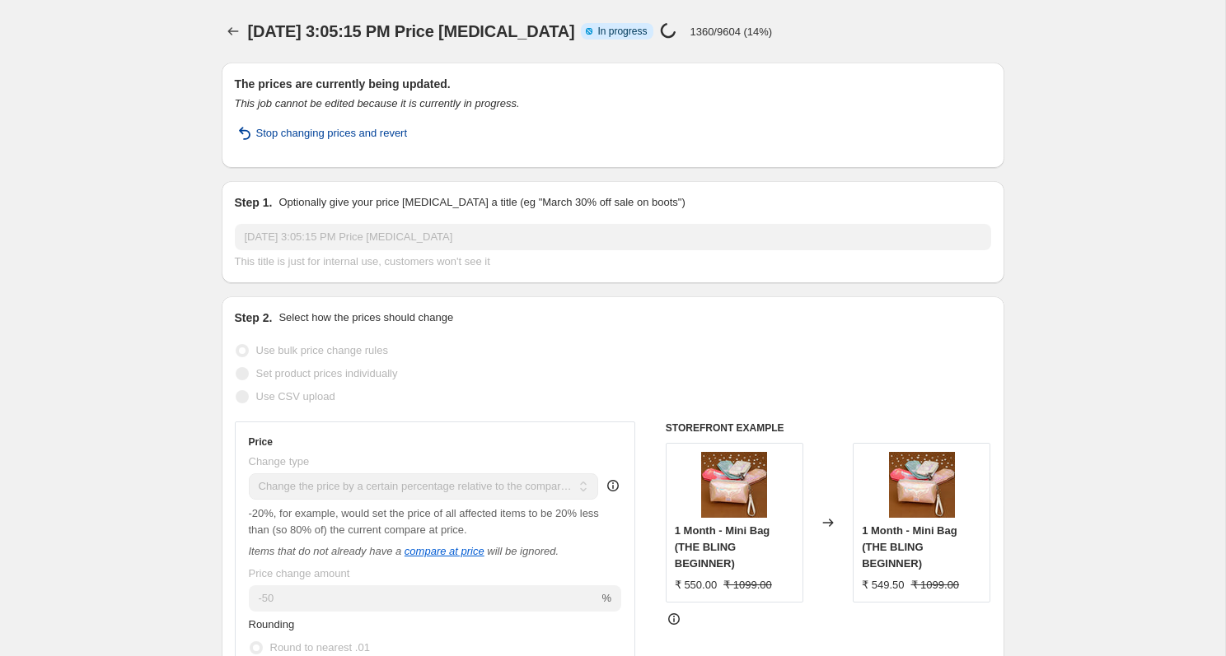
click at [370, 137] on span "Stop changing prices and revert" at bounding box center [332, 133] width 152 height 16
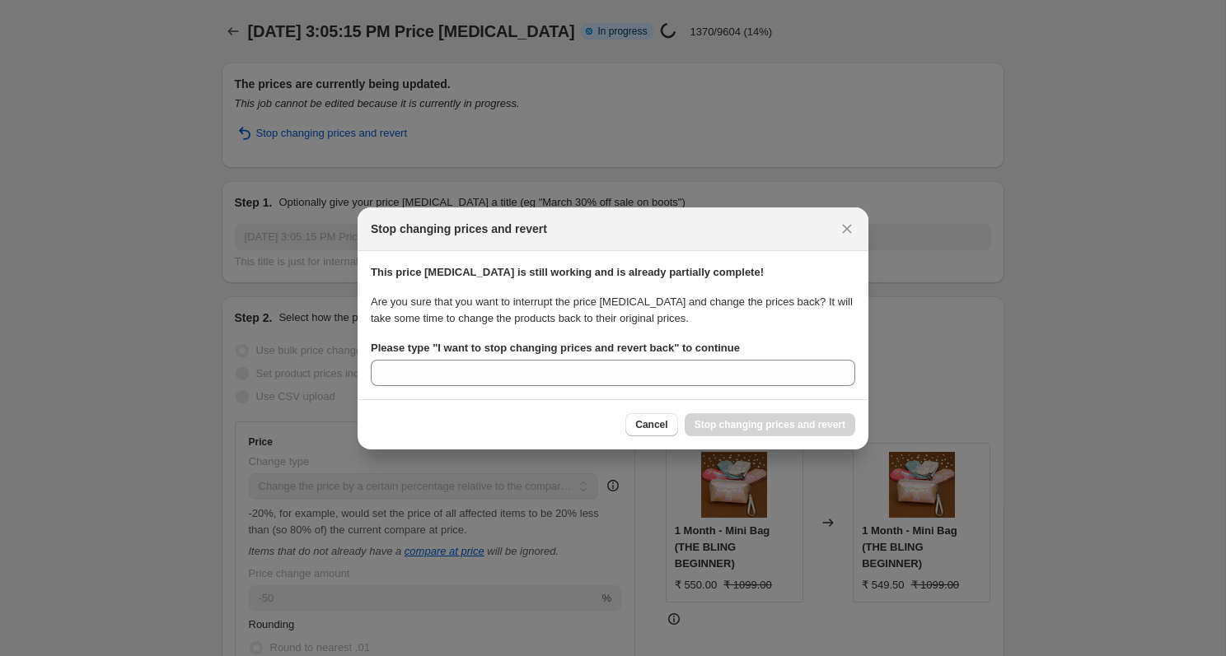
click at [441, 348] on b "Please type " I want to stop changing prices and revert back " to continue" at bounding box center [555, 348] width 369 height 12
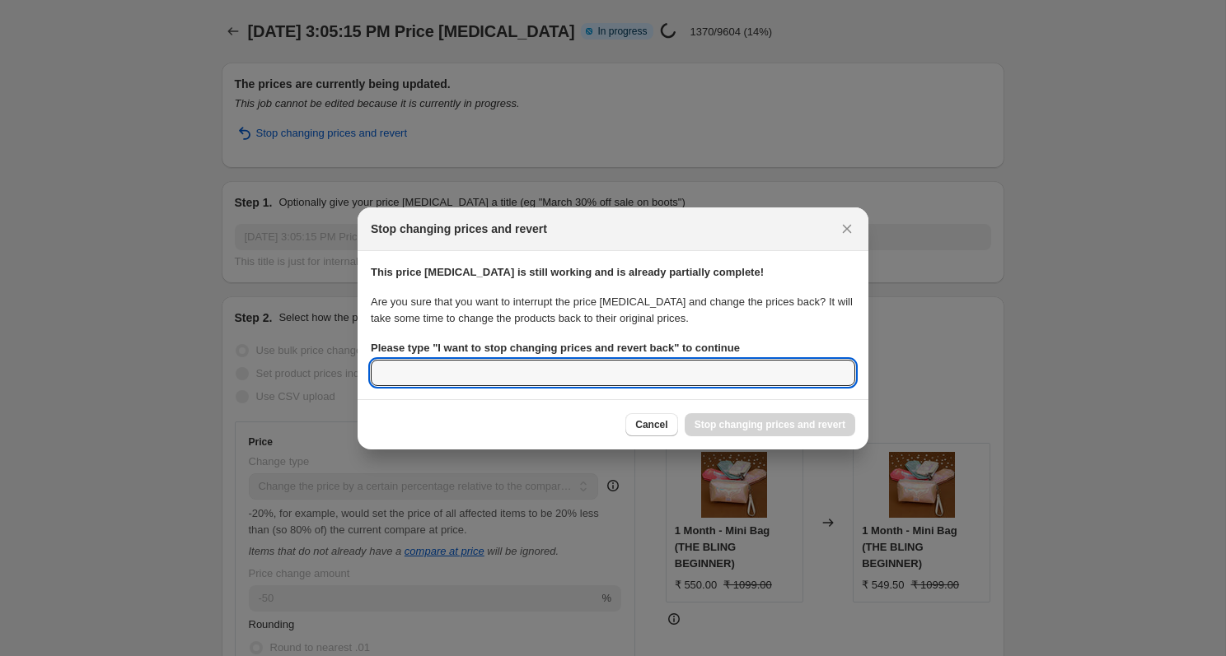
click at [441, 360] on input "Please type " I want to stop changing prices and revert back " to continue" at bounding box center [613, 373] width 484 height 26
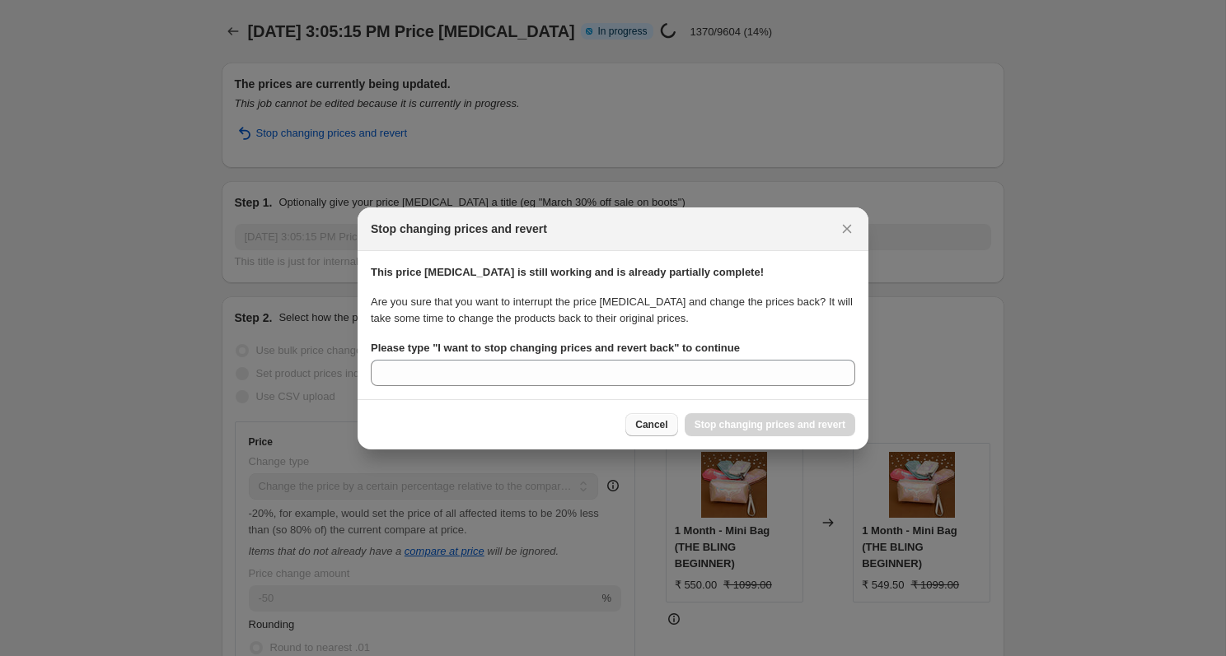
click at [642, 426] on span "Cancel" at bounding box center [651, 424] width 32 height 13
